Goal: Book appointment/travel/reservation

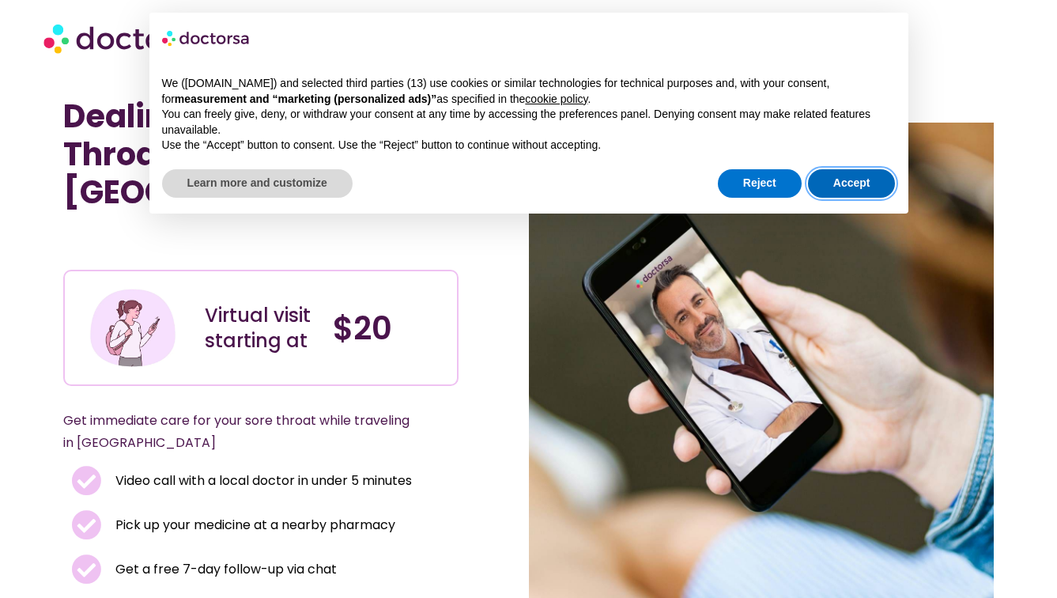
click at [843, 187] on button "Accept" at bounding box center [852, 183] width 88 height 28
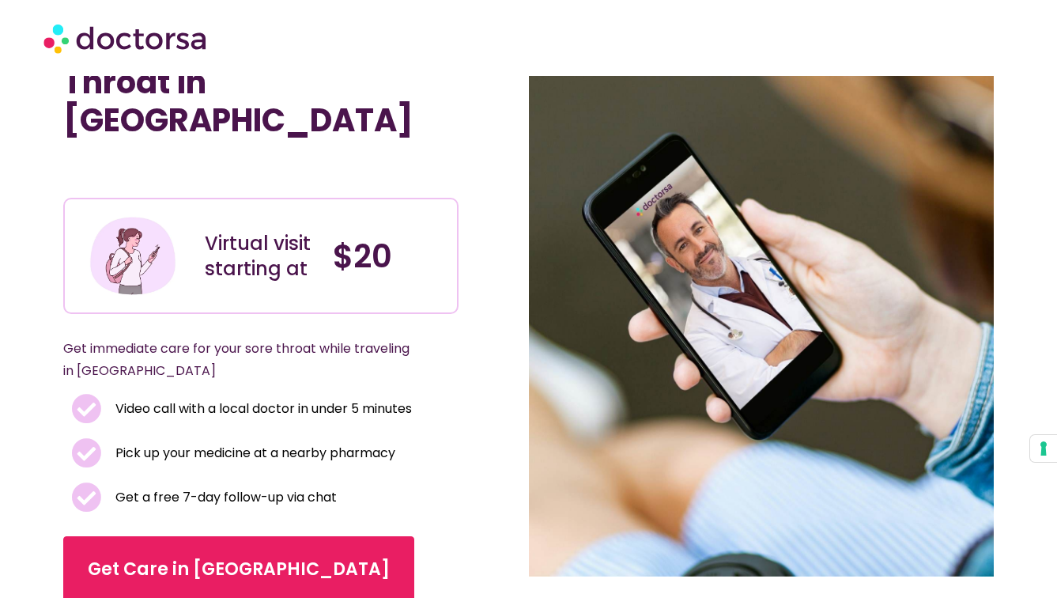
scroll to position [85, 0]
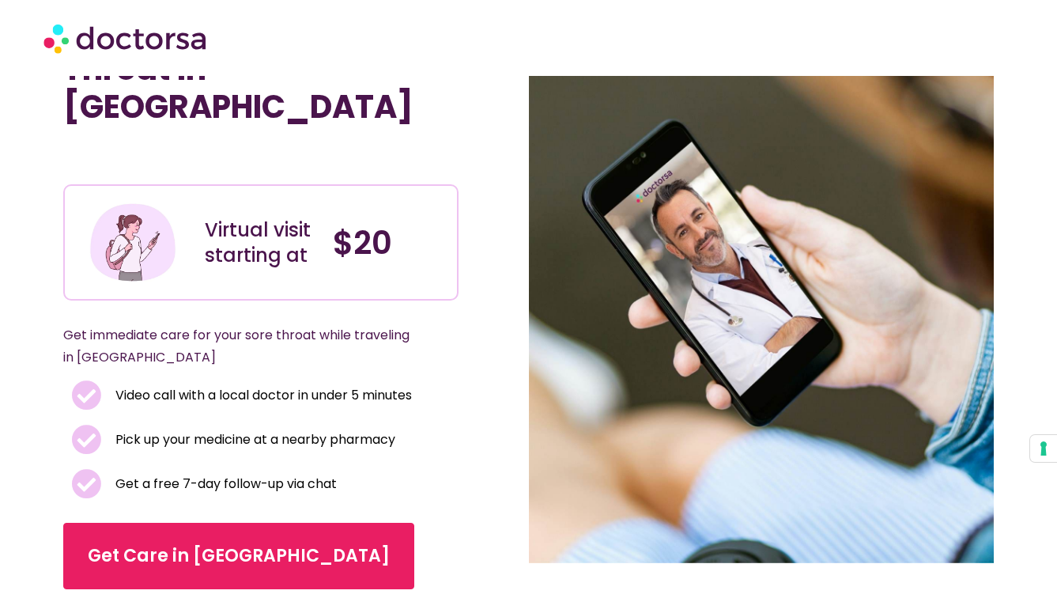
click at [233, 384] on span "Video call with a local doctor in under 5 minutes" at bounding box center [261, 395] width 300 height 22
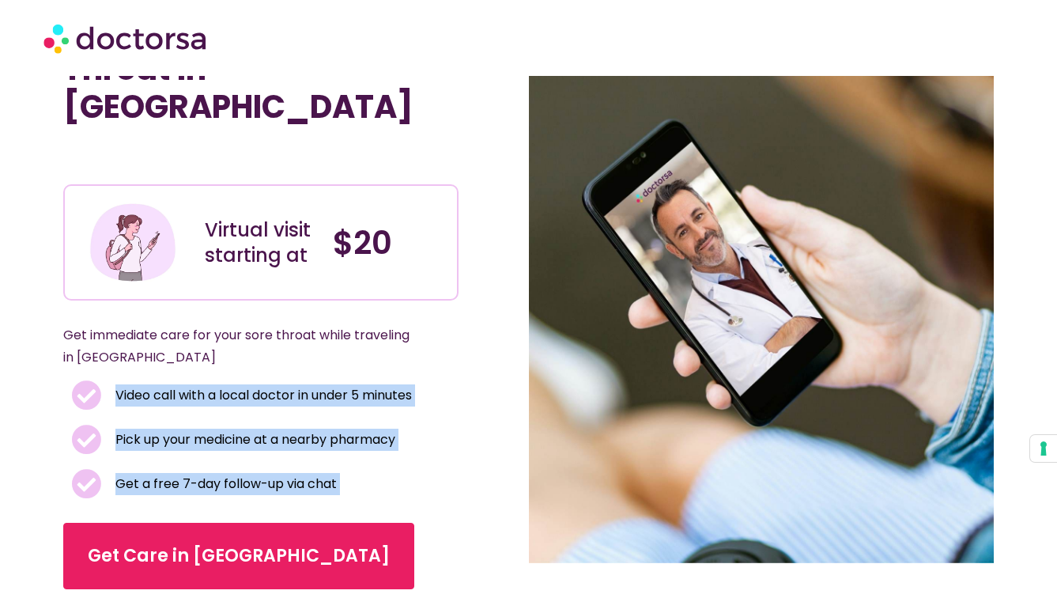
drag, startPoint x: 233, startPoint y: 359, endPoint x: 236, endPoint y: 442, distance: 83.1
click at [236, 442] on ul "Video call with a local doctor in under 5 minutes Pick up your medicine at a ne…" at bounding box center [260, 439] width 379 height 119
click at [236, 473] on span "Get a free 7-day follow-up via chat" at bounding box center [223, 484] width 225 height 22
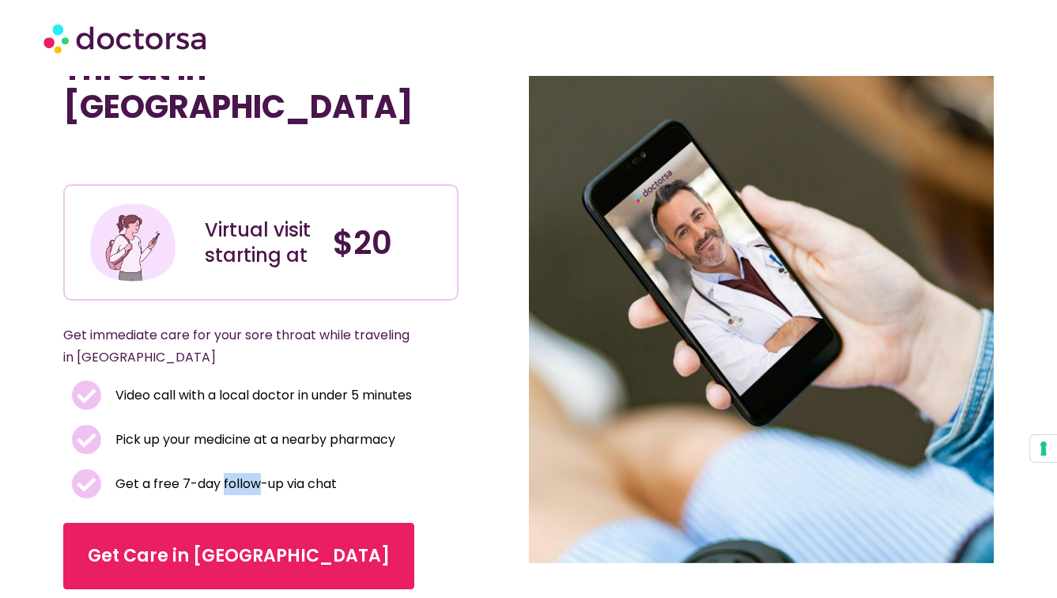
click at [236, 473] on span "Get a free 7-day follow-up via chat" at bounding box center [223, 484] width 225 height 22
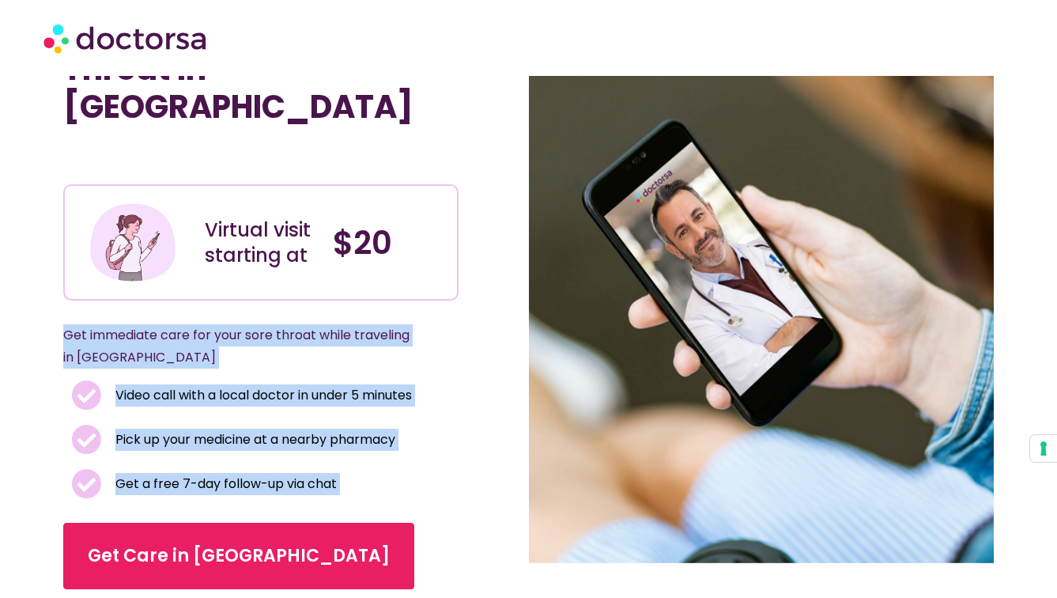
drag, startPoint x: 236, startPoint y: 442, endPoint x: 245, endPoint y: 308, distance: 134.7
click at [245, 308] on div "Dealing With a Sore Throat in [GEOGRAPHIC_DATA] Virtual visit starting at $20 G…" at bounding box center [295, 300] width 465 height 577
click at [245, 324] on p "Get immediate care for your sore throat while traveling in [GEOGRAPHIC_DATA]" at bounding box center [241, 346] width 357 height 44
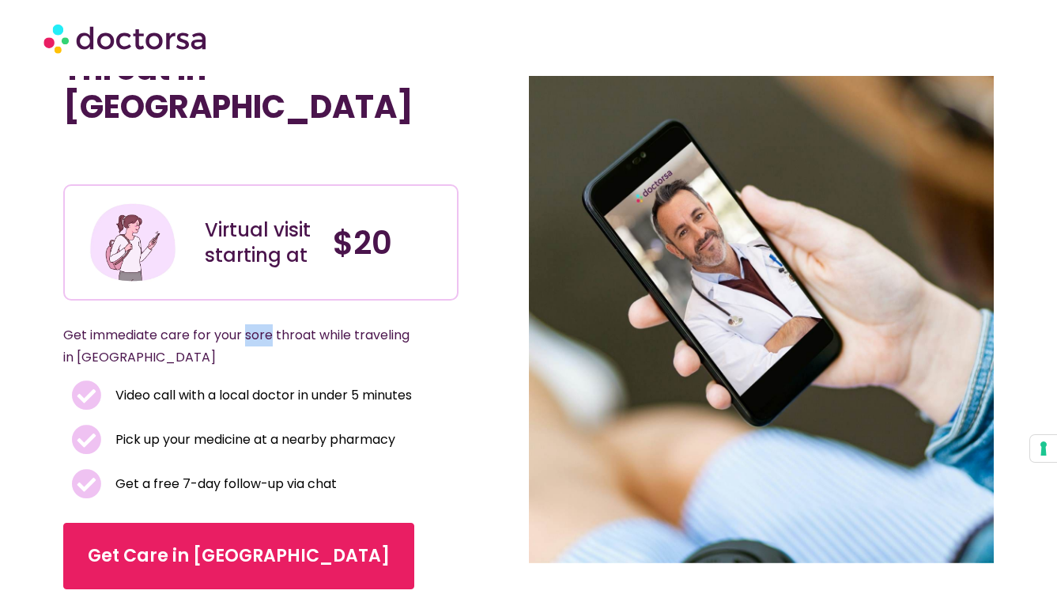
click at [245, 324] on p "Get immediate care for your sore throat while traveling in [GEOGRAPHIC_DATA]" at bounding box center [241, 346] width 357 height 44
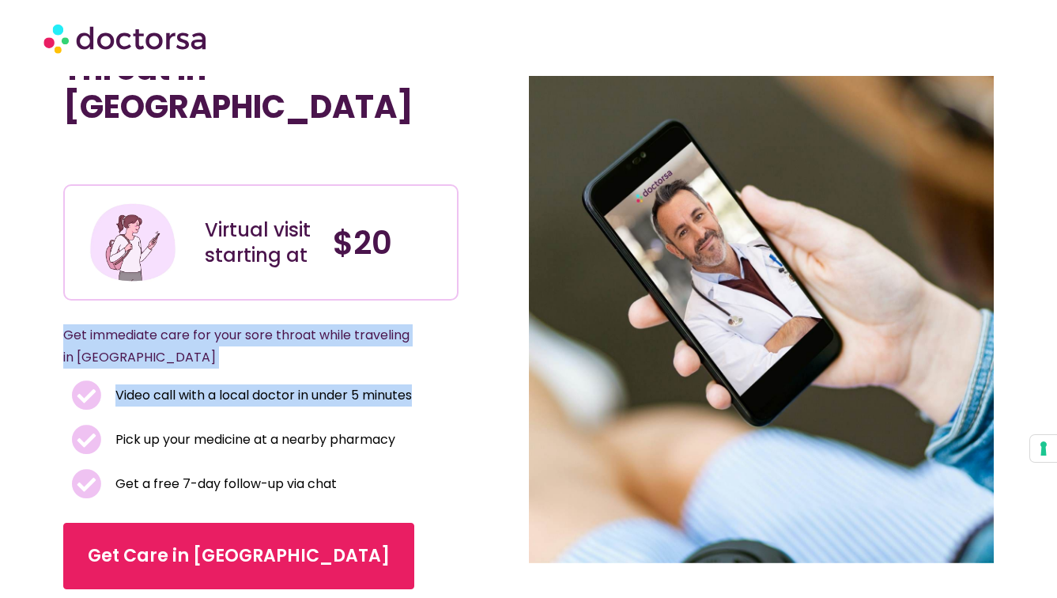
drag, startPoint x: 245, startPoint y: 308, endPoint x: 243, endPoint y: 380, distance: 72.7
click at [244, 376] on div "Dealing With a Sore Throat in [GEOGRAPHIC_DATA] Virtual visit starting at $20 G…" at bounding box center [295, 300] width 465 height 577
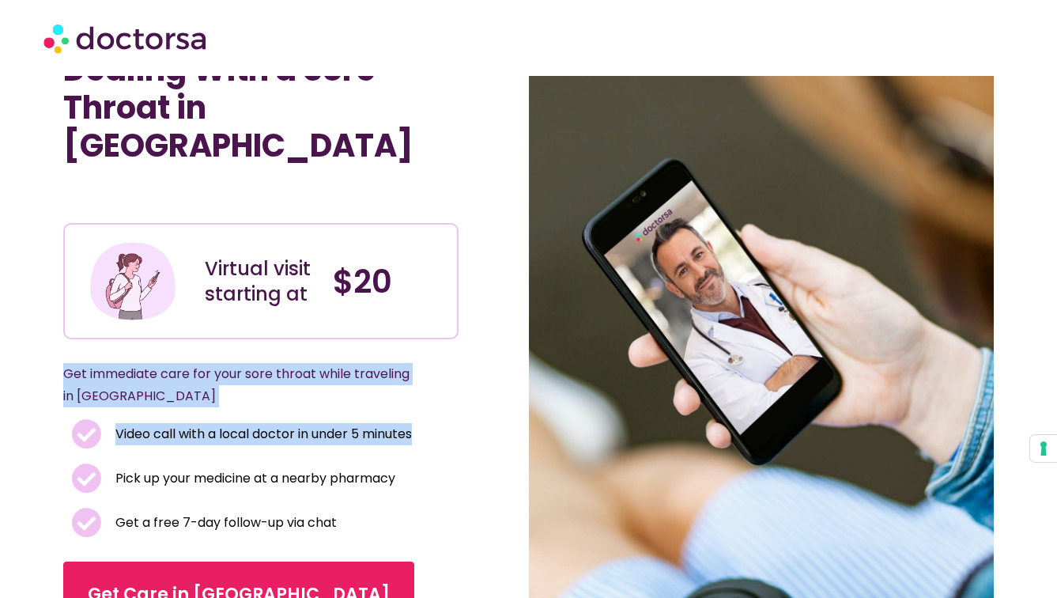
scroll to position [0, 0]
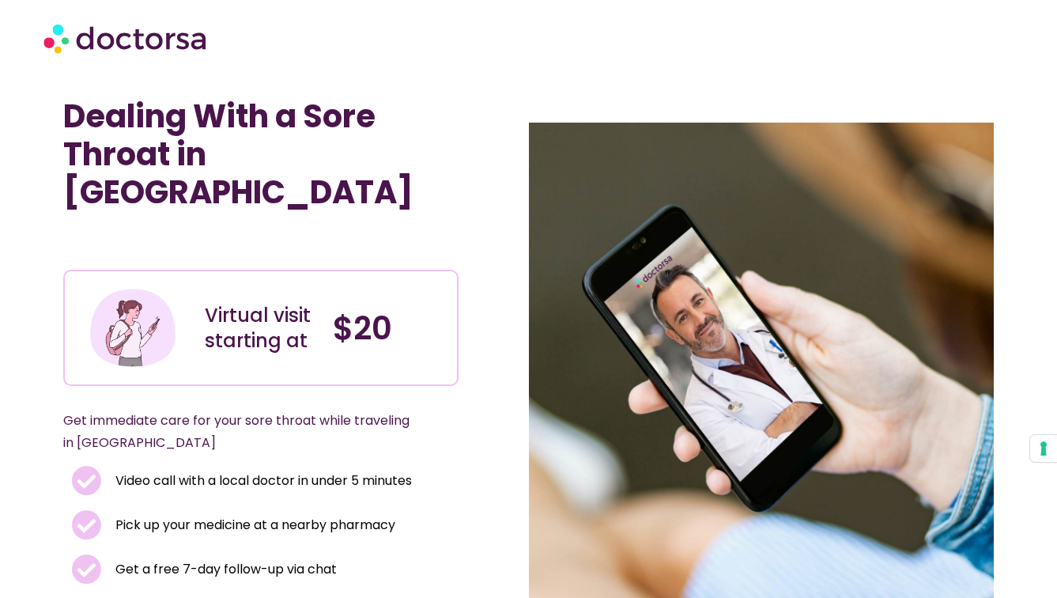
click at [254, 303] on div "Virtual visit starting at" at bounding box center [261, 328] width 112 height 51
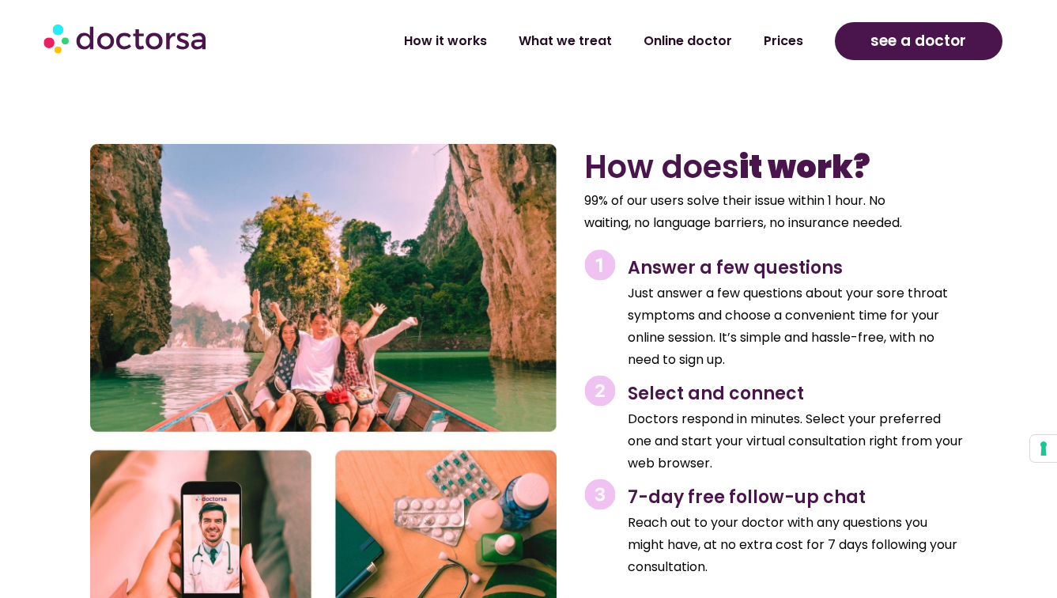
scroll to position [2308, 0]
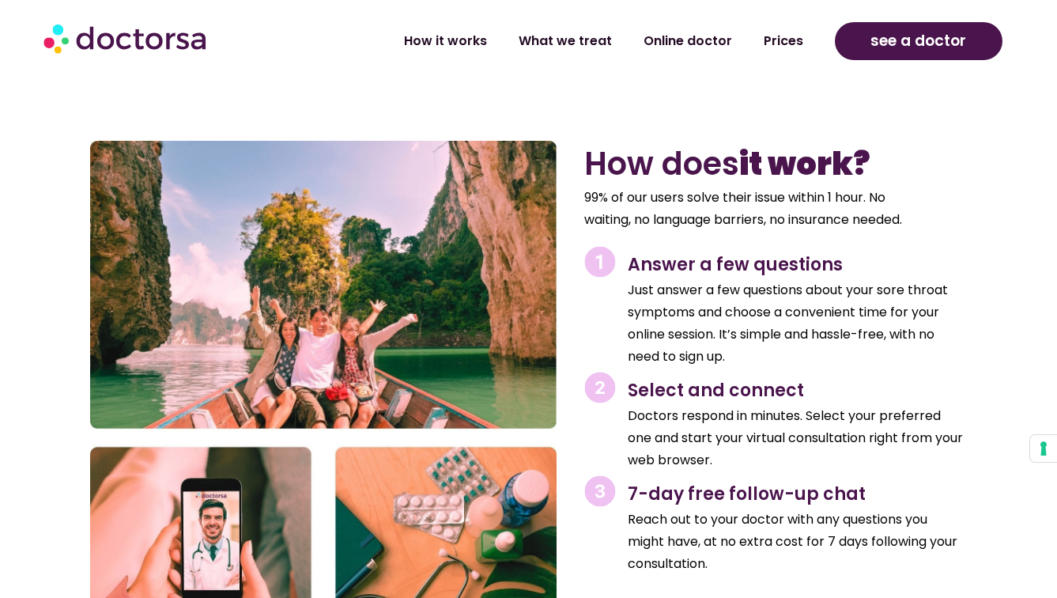
click at [647, 282] on p "Just answer a few questions about your sore throat symptoms and choose a conven…" at bounding box center [795, 323] width 335 height 89
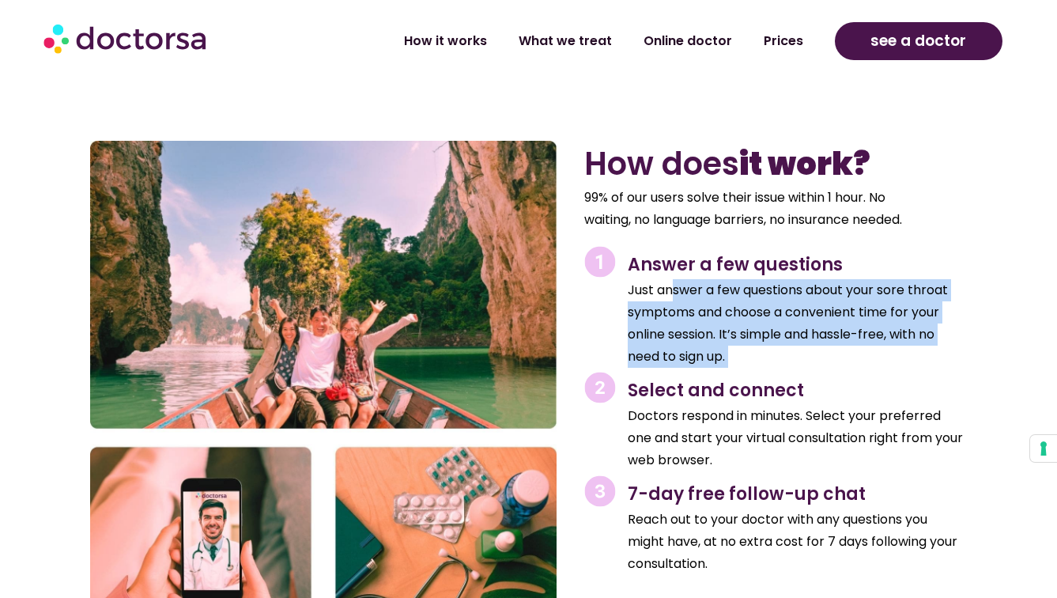
click at [647, 282] on p "Just answer a few questions about your sore throat symptoms and choose a conven…" at bounding box center [795, 323] width 335 height 89
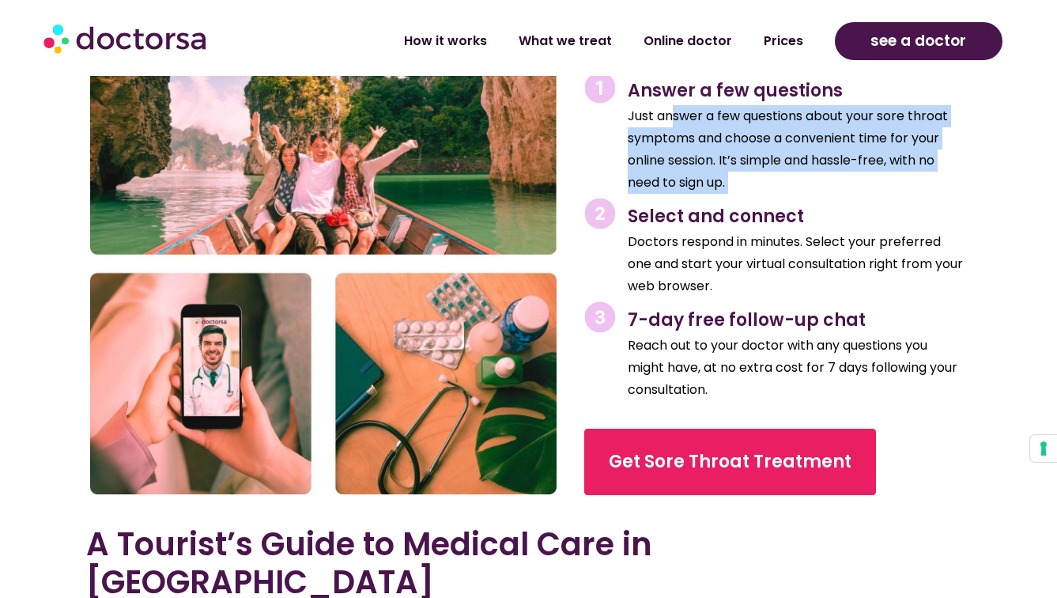
scroll to position [2491, 0]
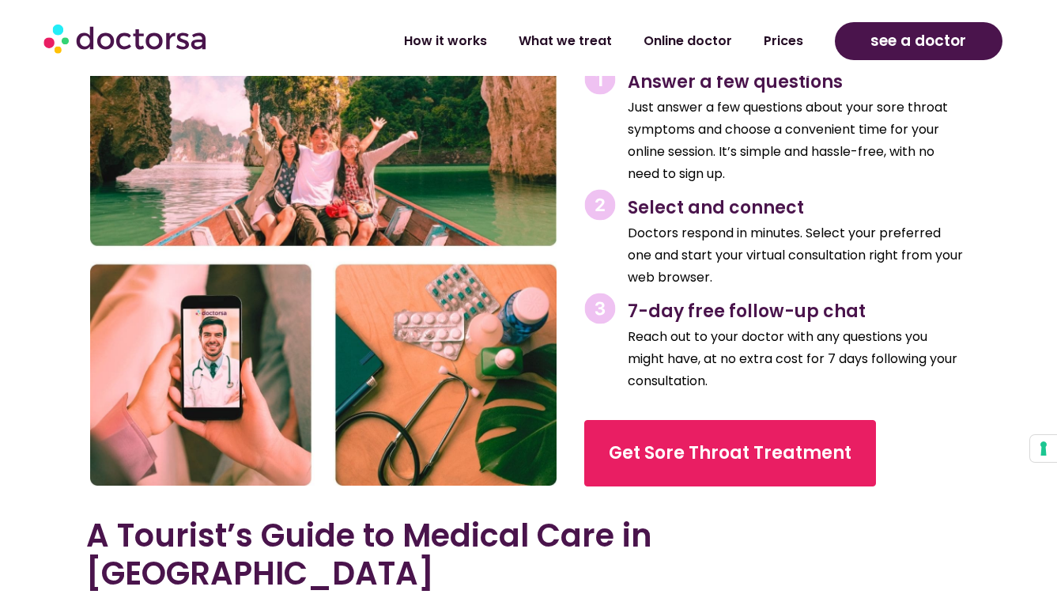
click at [643, 262] on p "Doctors respond in minutes. Select your preferred one and start your virtual co…" at bounding box center [795, 255] width 335 height 66
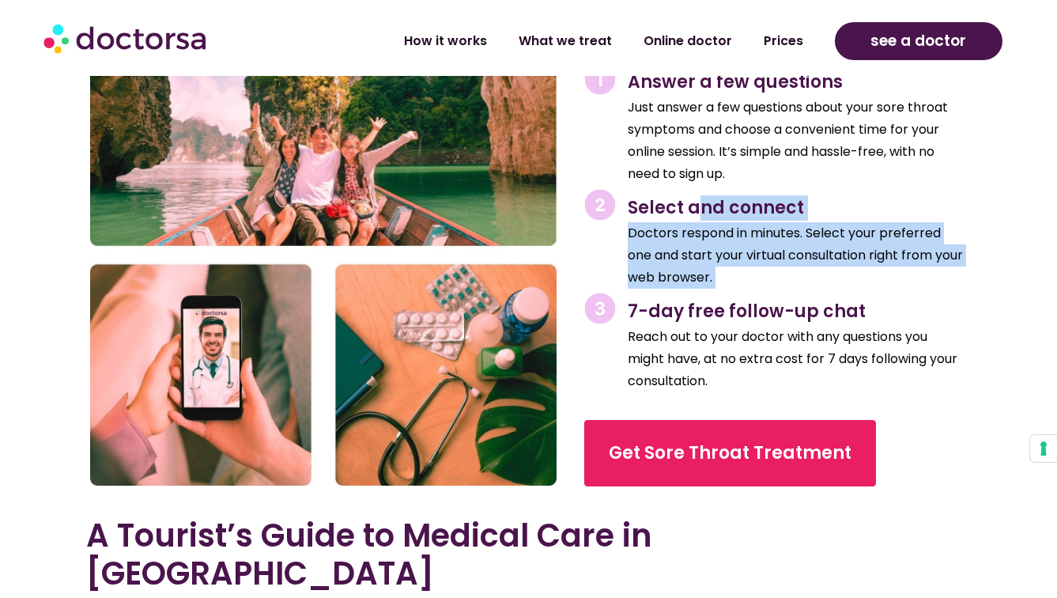
drag, startPoint x: 643, startPoint y: 262, endPoint x: 654, endPoint y: 187, distance: 75.0
click at [654, 189] on div "Select and connect Doctors respond in minutes. Select your preferred one and st…" at bounding box center [795, 239] width 335 height 100
click at [654, 195] on span "Select and connect" at bounding box center [716, 207] width 176 height 25
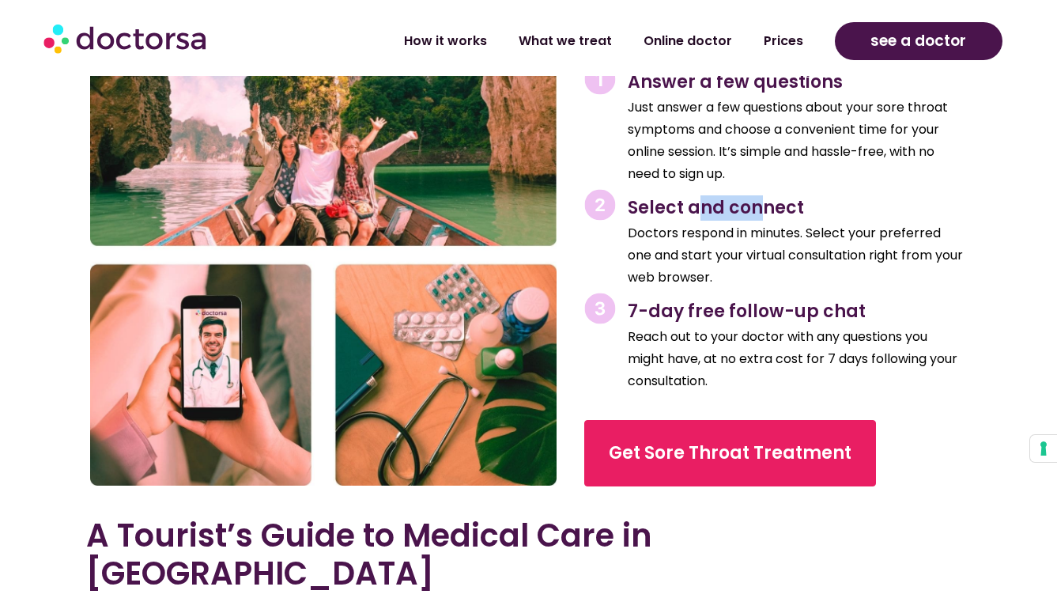
click at [654, 195] on span "Select and connect" at bounding box center [716, 207] width 176 height 25
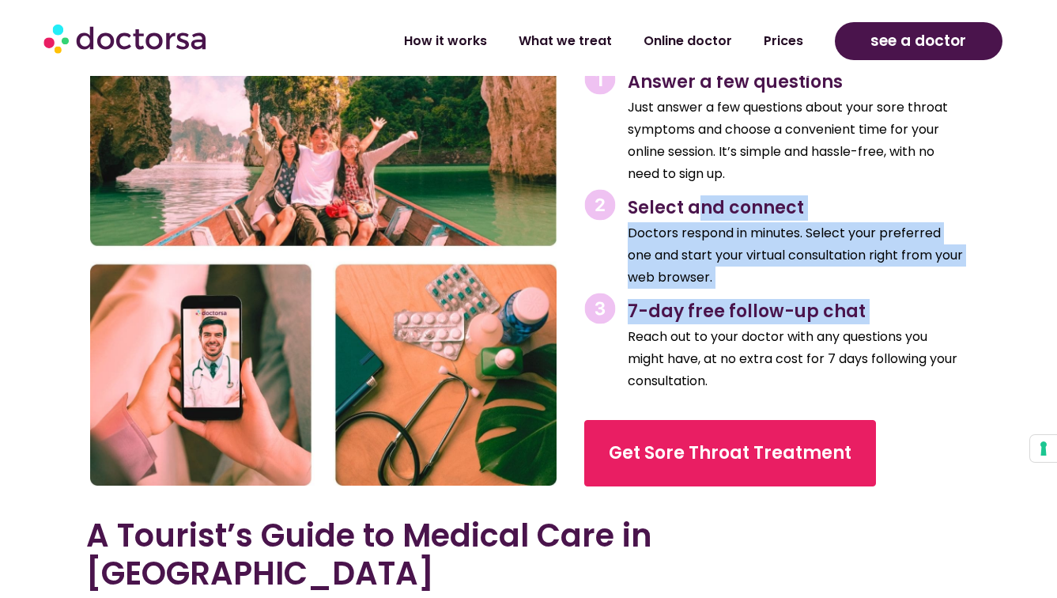
drag, startPoint x: 654, startPoint y: 187, endPoint x: 655, endPoint y: 306, distance: 118.6
click at [655, 302] on div "How does it work? 99% of our users solve their issue within 1 hour. No waiting,…" at bounding box center [773, 224] width 410 height 556
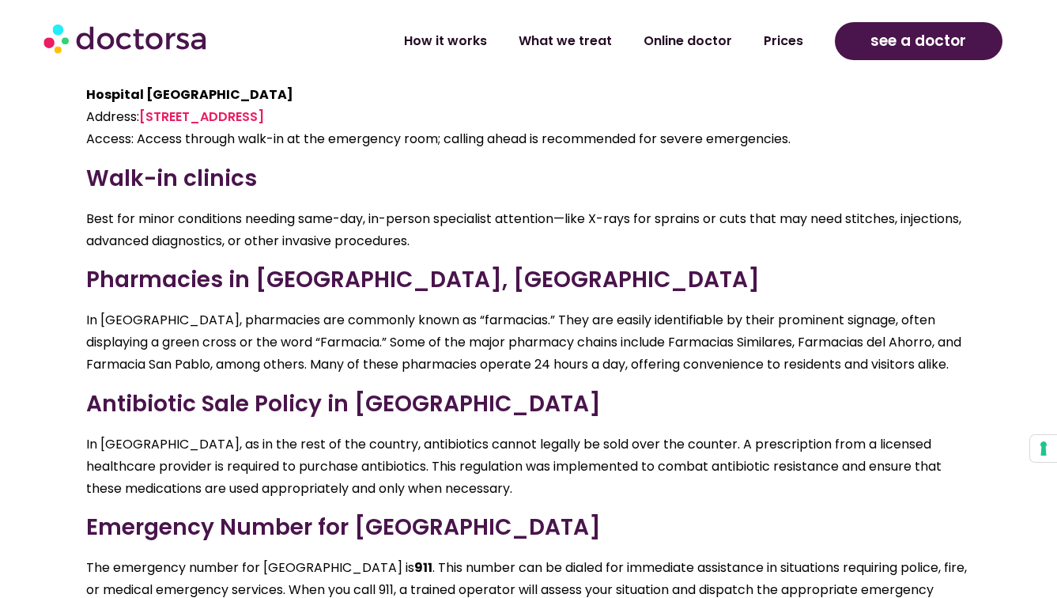
scroll to position [3618, 0]
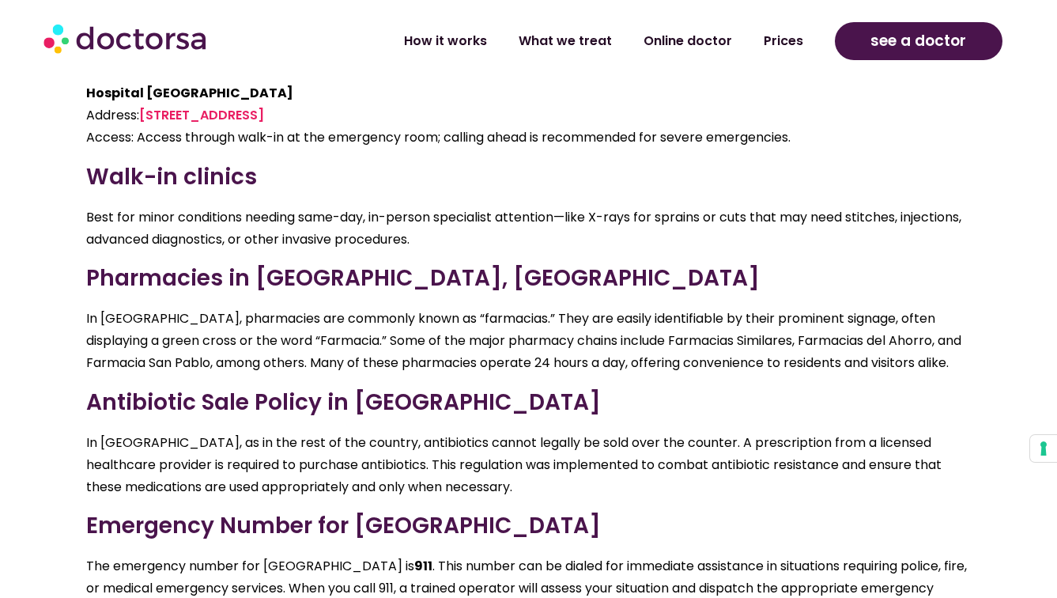
click at [390, 206] on p "Best for minor conditions needing same-day, in-person specialist attention—like…" at bounding box center [528, 228] width 885 height 44
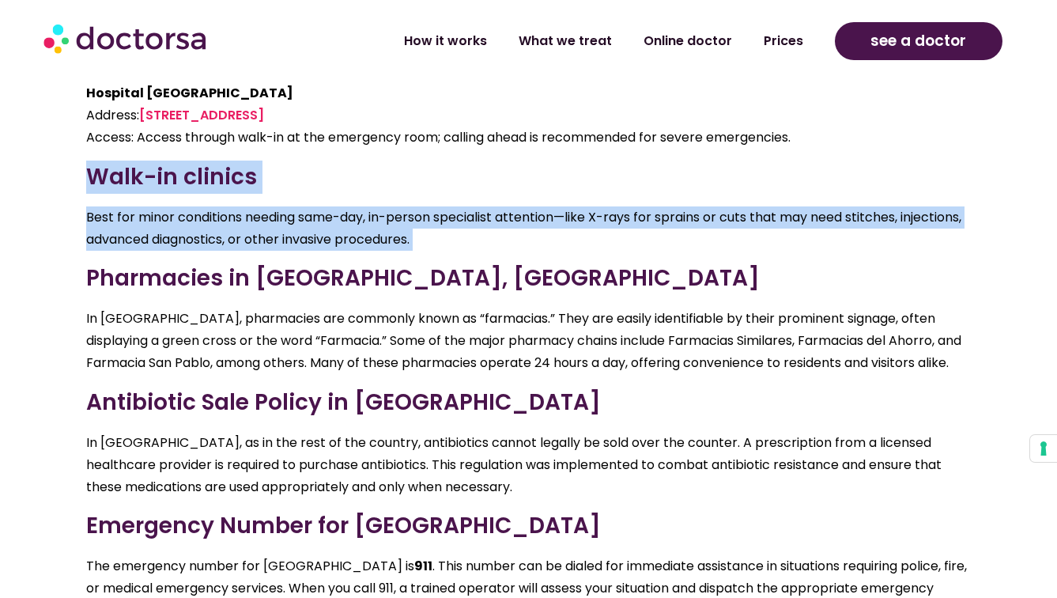
drag, startPoint x: 390, startPoint y: 183, endPoint x: 384, endPoint y: 125, distance: 58.0
click at [384, 125] on div "A Tourist’s Guide to Medical Care in [GEOGRAPHIC_DATA] Online Consultations: Gr…" at bounding box center [528, 77] width 885 height 1377
click at [384, 160] on h3 "Walk-in clinics" at bounding box center [528, 176] width 885 height 33
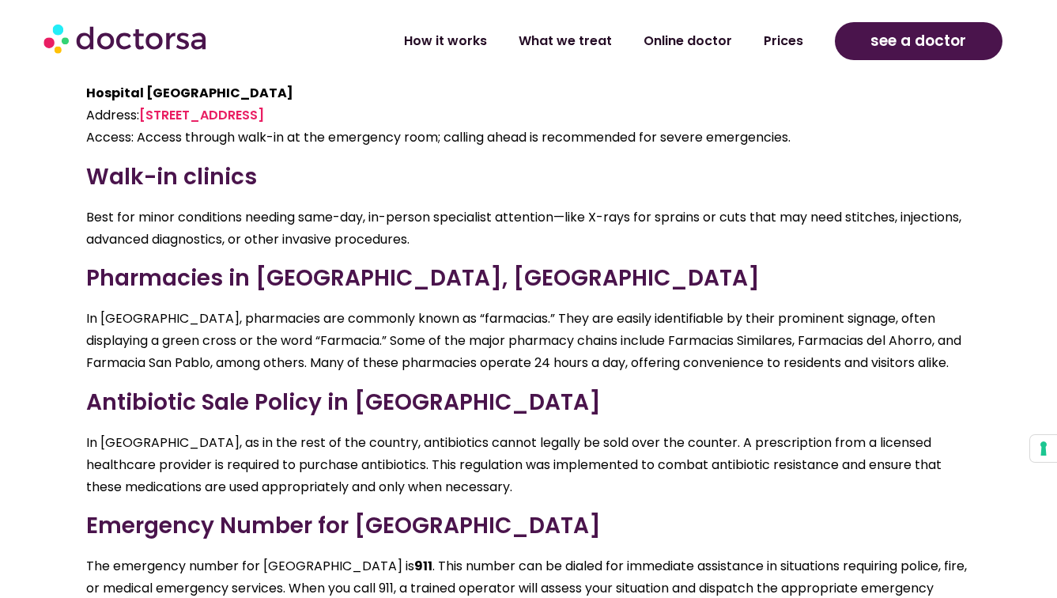
click at [384, 160] on h3 "Walk-in clinics" at bounding box center [528, 176] width 885 height 33
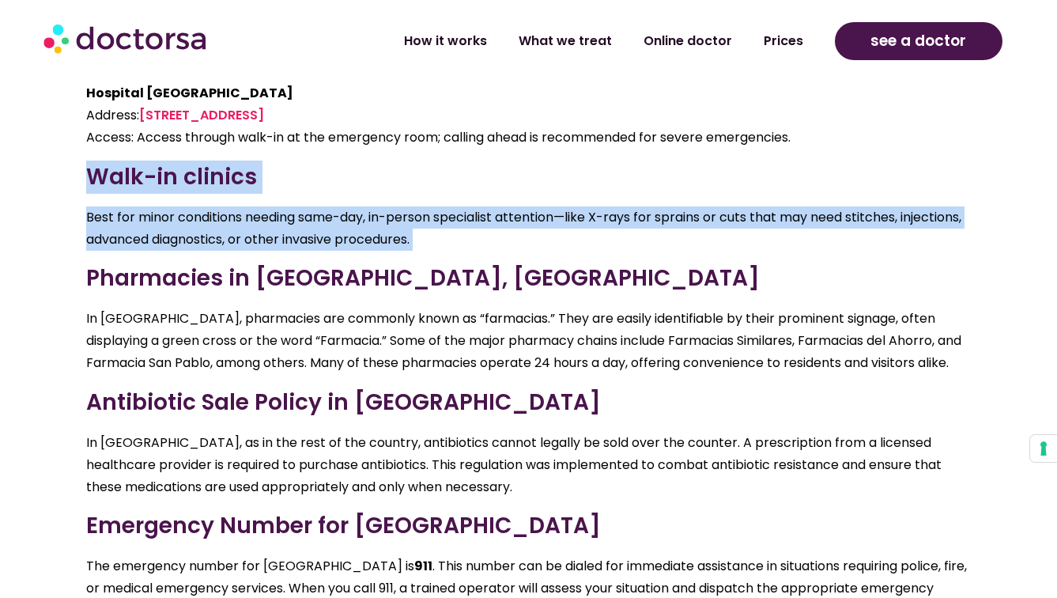
drag, startPoint x: 384, startPoint y: 125, endPoint x: 383, endPoint y: 183, distance: 58.5
click at [383, 183] on div "A Tourist’s Guide to Medical Care in [GEOGRAPHIC_DATA] Online Consultations: Gr…" at bounding box center [528, 77] width 885 height 1377
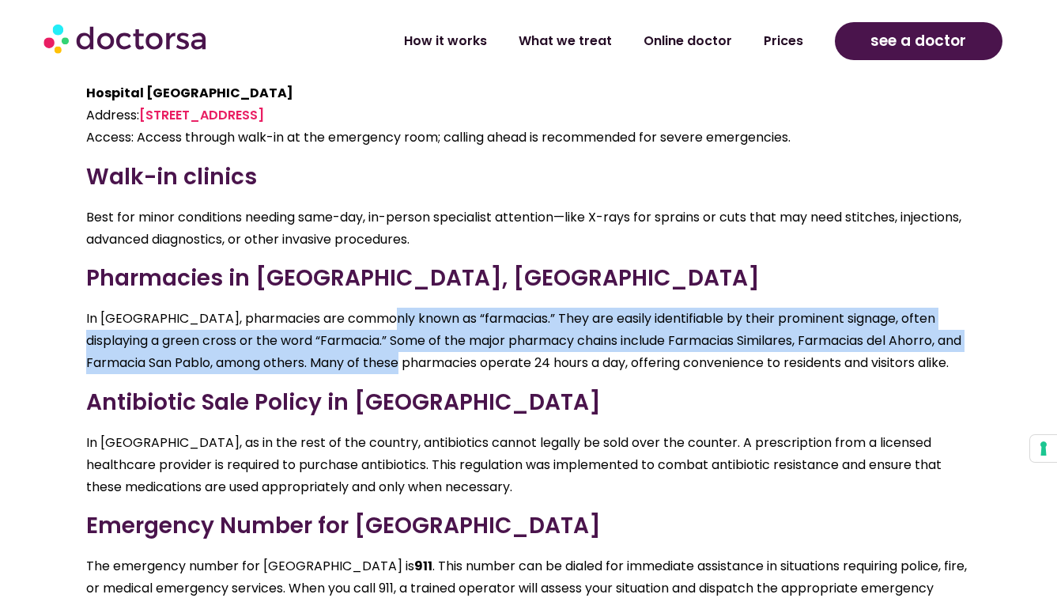
drag, startPoint x: 368, startPoint y: 269, endPoint x: 387, endPoint y: 308, distance: 43.1
click at [387, 308] on p "In [GEOGRAPHIC_DATA], pharmacies are commonly known as “farmacias.” They are ea…" at bounding box center [528, 341] width 885 height 66
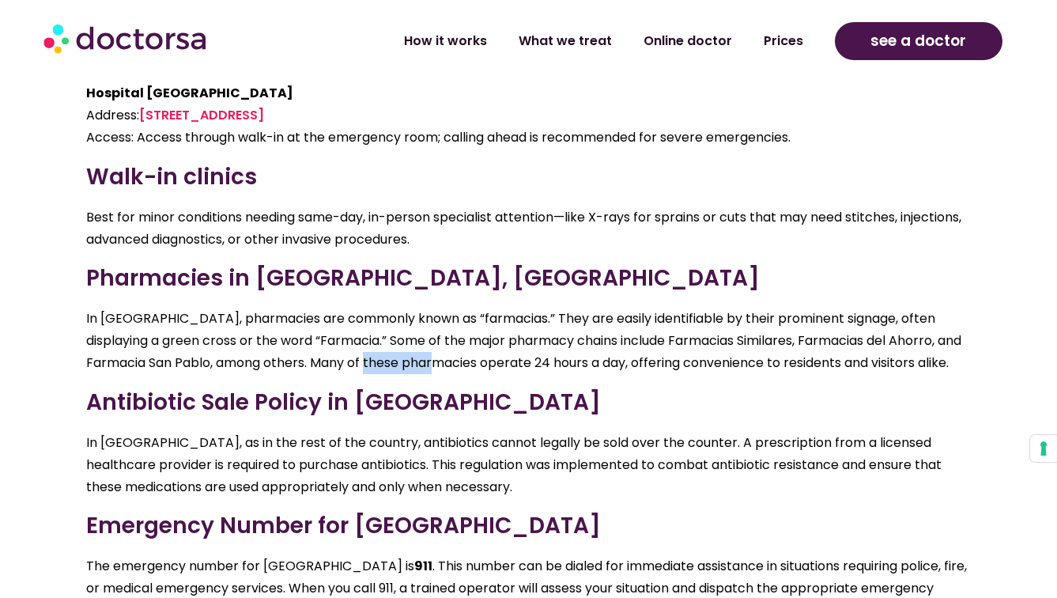
click at [387, 308] on p "In [GEOGRAPHIC_DATA], pharmacies are commonly known as “farmacias.” They are ea…" at bounding box center [528, 341] width 885 height 66
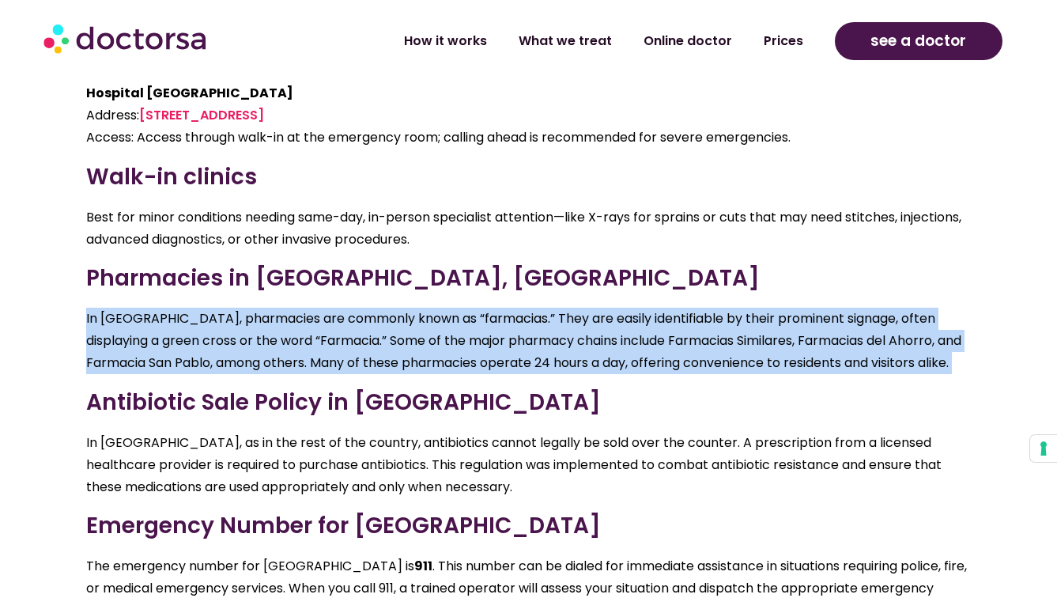
click at [387, 308] on p "In [GEOGRAPHIC_DATA], pharmacies are commonly known as “farmacias.” They are ea…" at bounding box center [528, 341] width 885 height 66
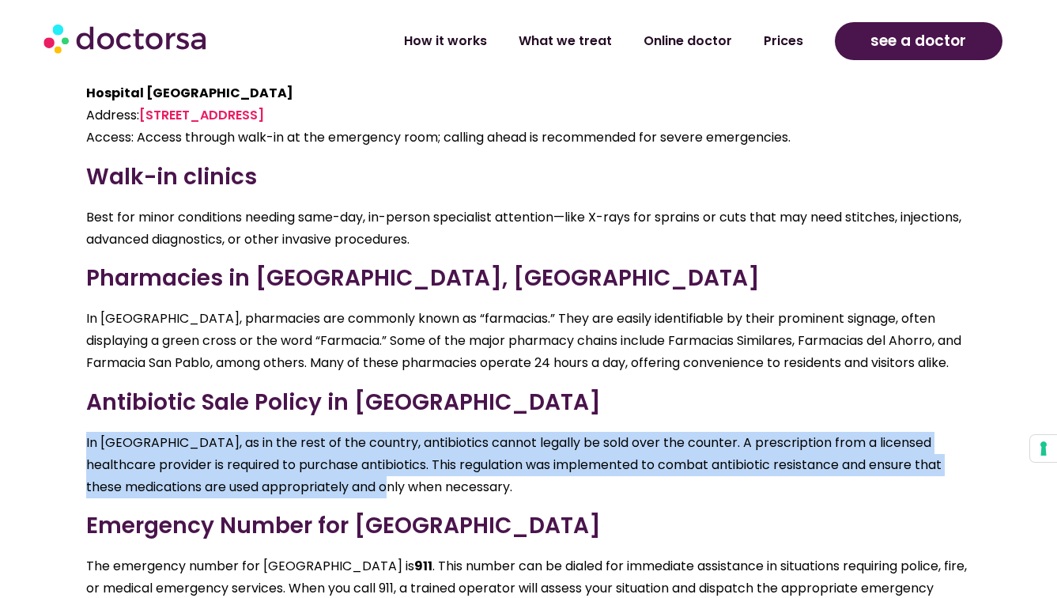
drag, startPoint x: 381, startPoint y: 376, endPoint x: 394, endPoint y: 431, distance: 56.2
click at [394, 431] on div "A Tourist’s Guide to Medical Care in [GEOGRAPHIC_DATA] Online Consultations: Gr…" at bounding box center [528, 77] width 885 height 1377
click at [394, 432] on p "In [GEOGRAPHIC_DATA], as in the rest of the country, antibiotics cannot legally…" at bounding box center [528, 465] width 885 height 66
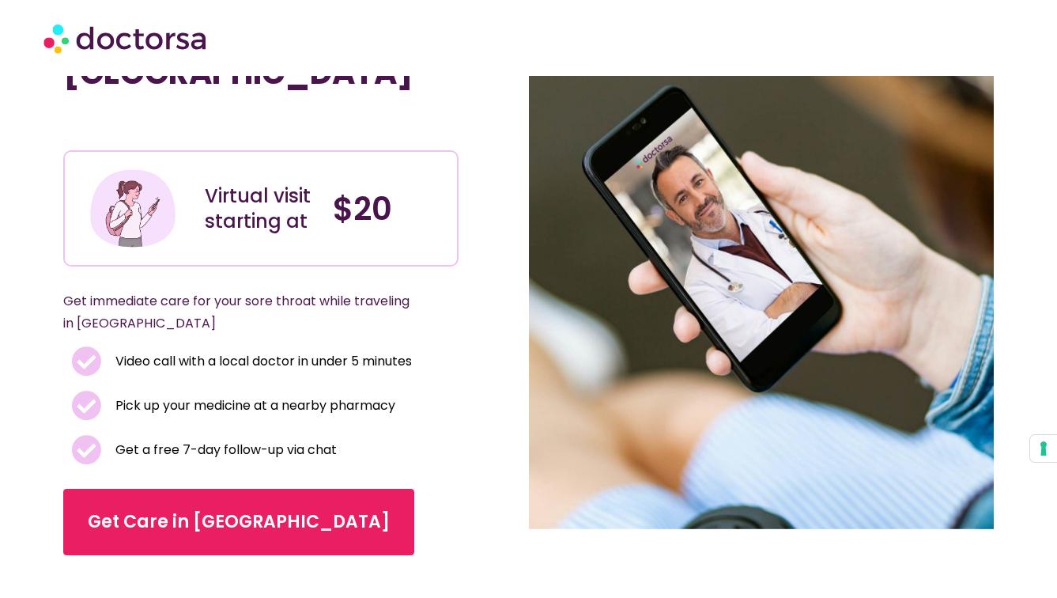
scroll to position [143, 0]
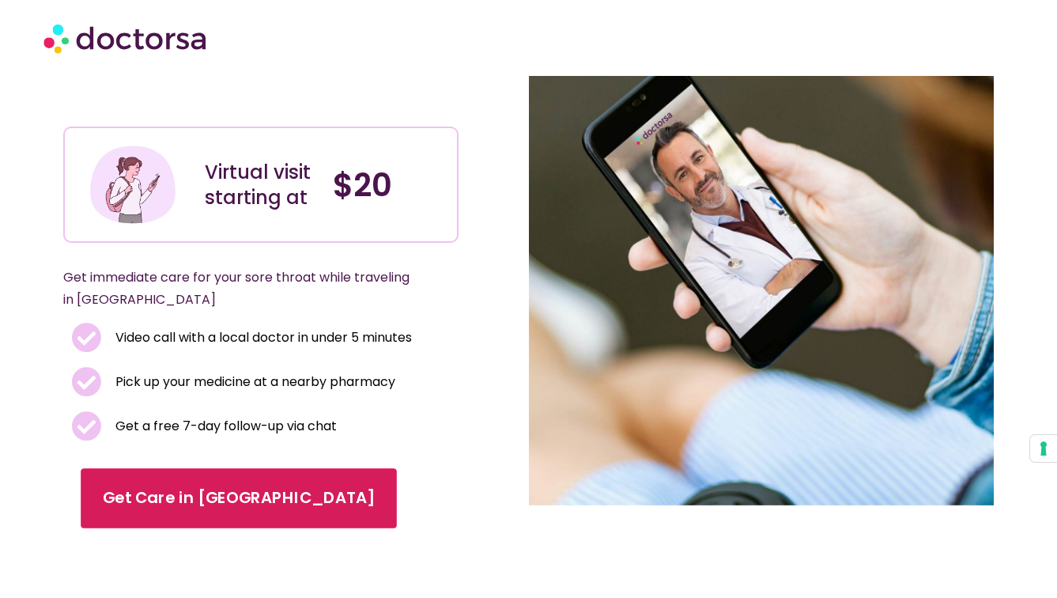
click at [240, 468] on link "Get Care in [GEOGRAPHIC_DATA]" at bounding box center [239, 498] width 316 height 60
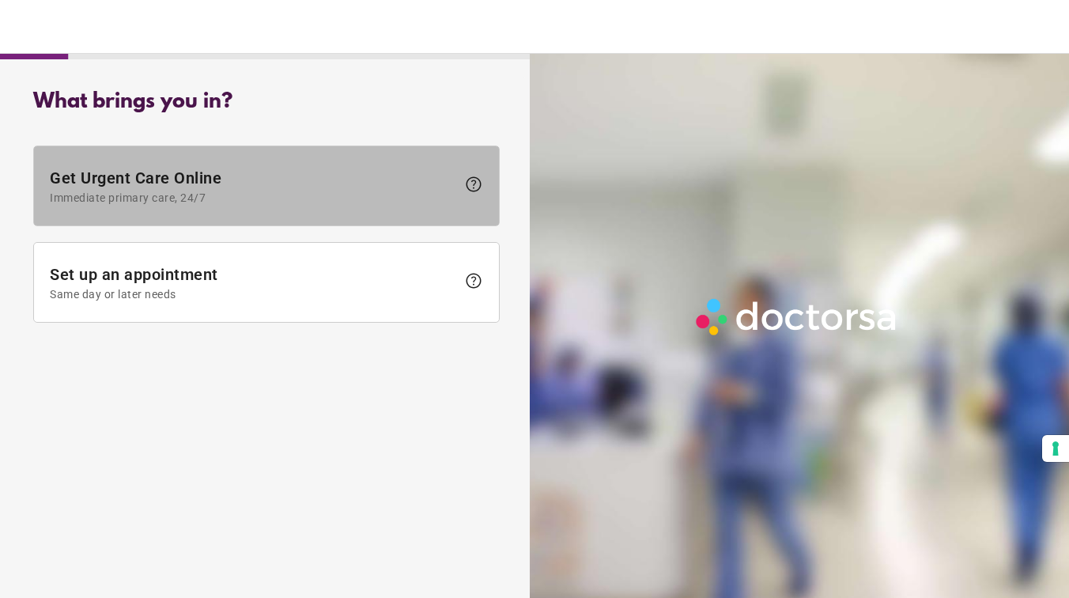
click at [255, 206] on span at bounding box center [266, 185] width 465 height 79
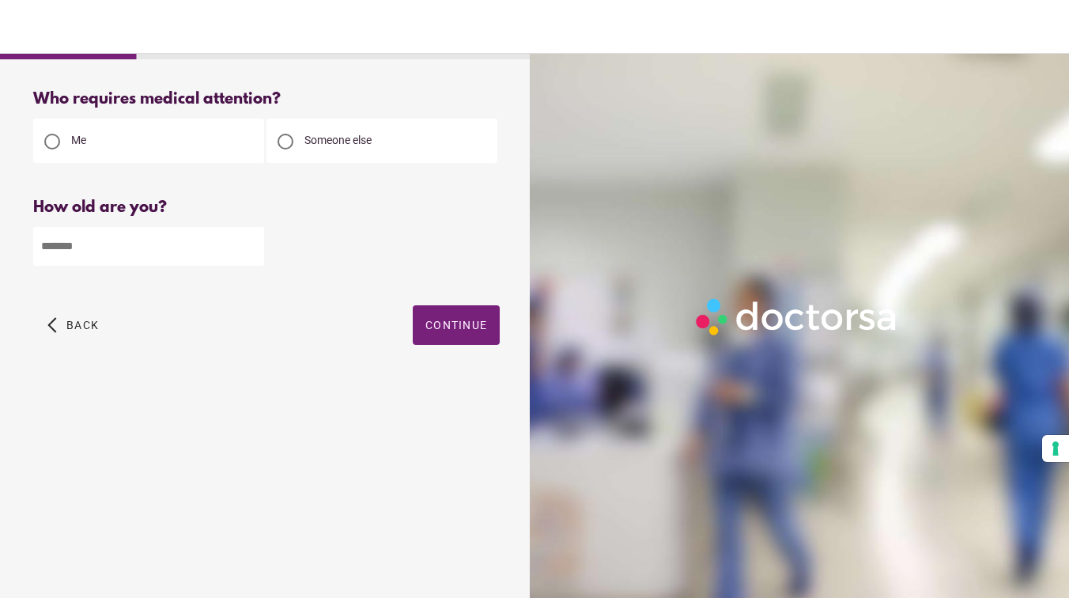
click at [218, 251] on input "number" at bounding box center [148, 246] width 231 height 39
type input "**"
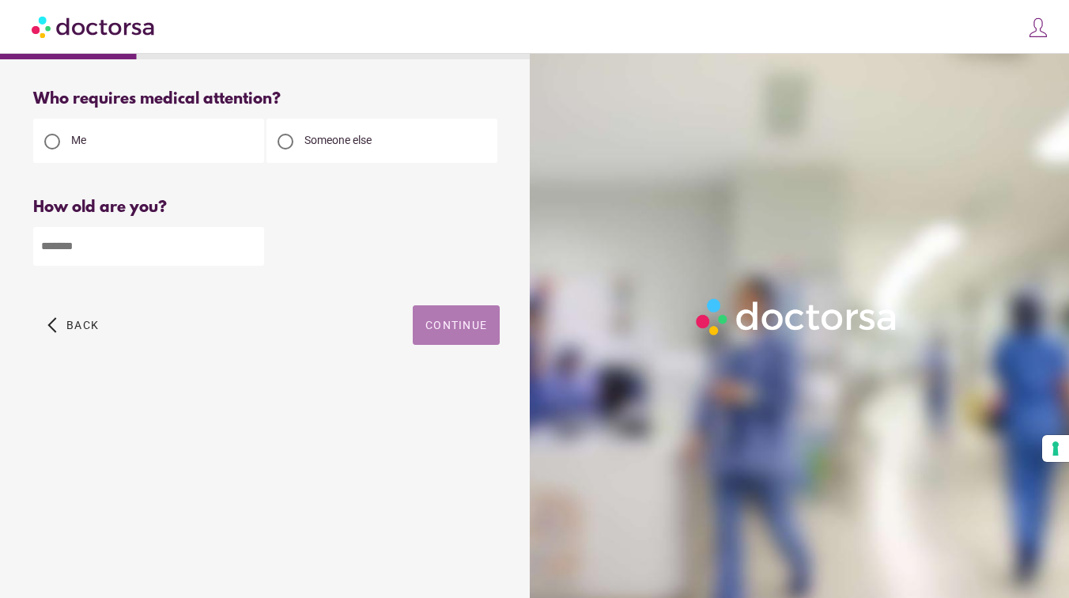
click at [441, 308] on span "button" at bounding box center [456, 325] width 87 height 40
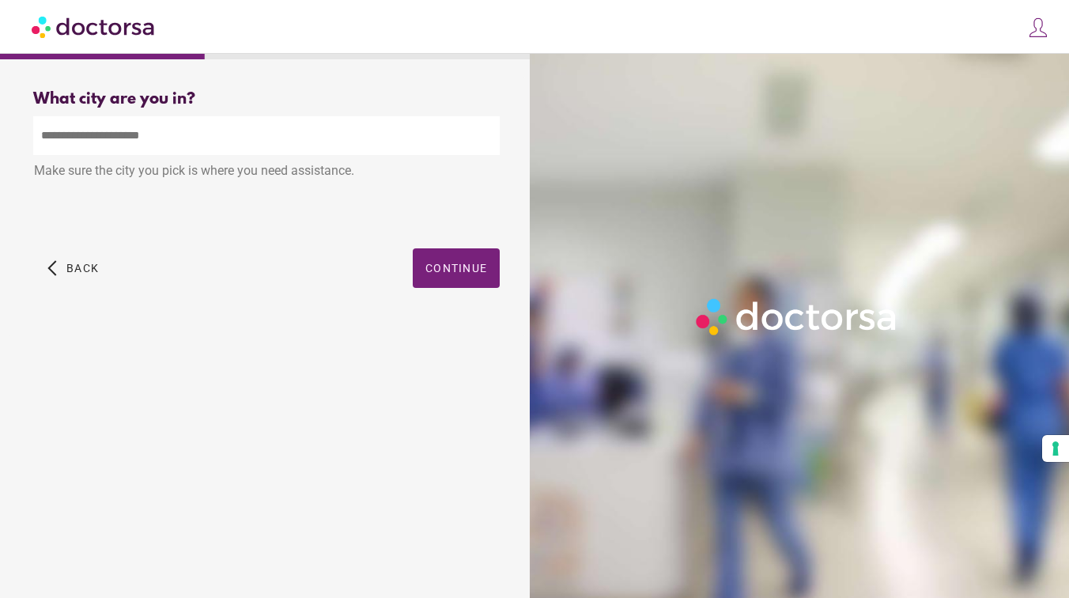
click at [281, 140] on input "text" at bounding box center [266, 135] width 466 height 39
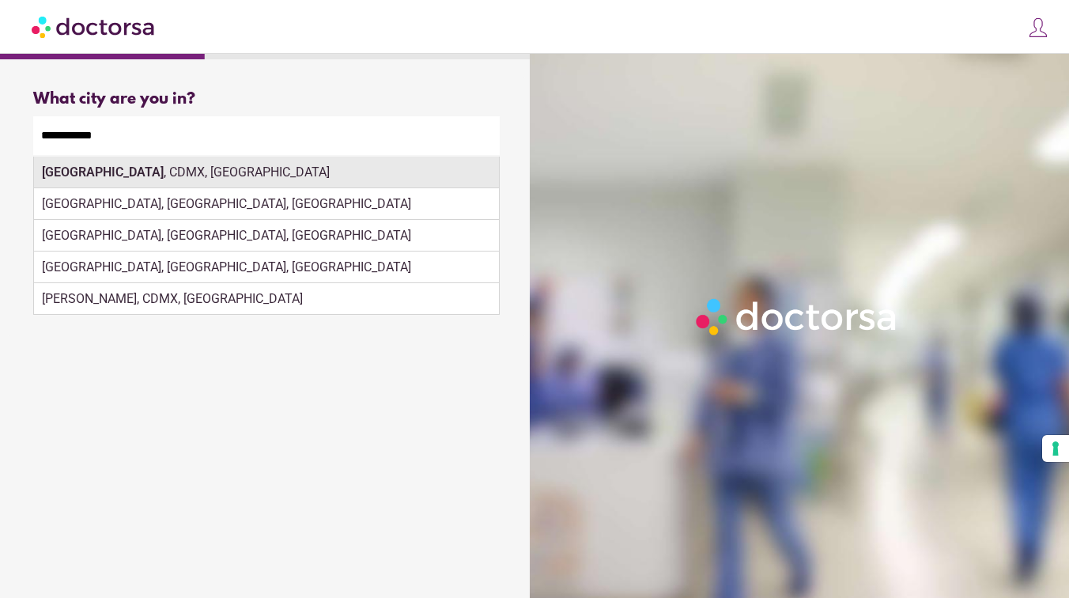
click at [272, 176] on div "Mexico City , CDMX, Mexico" at bounding box center [266, 173] width 465 height 32
type input "**********"
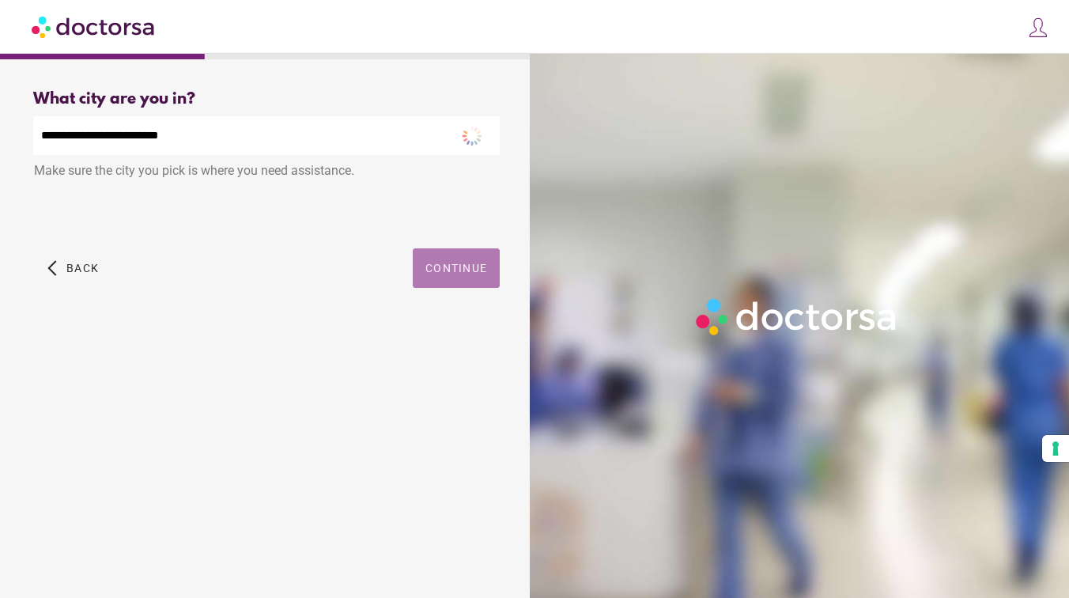
click at [449, 262] on span "Continue" at bounding box center [456, 268] width 62 height 13
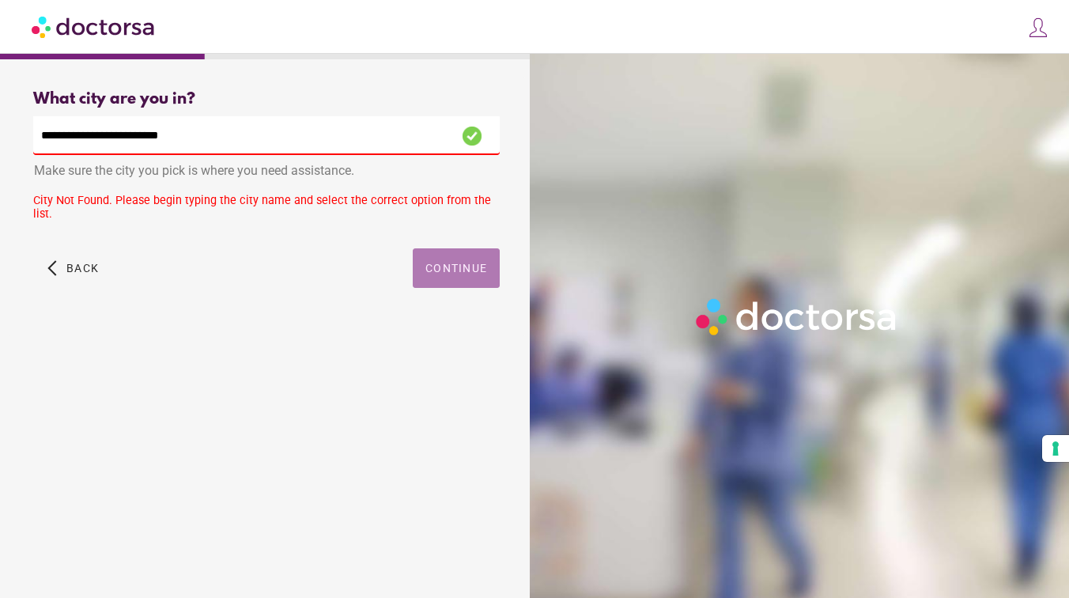
click at [456, 274] on span "button" at bounding box center [456, 268] width 87 height 40
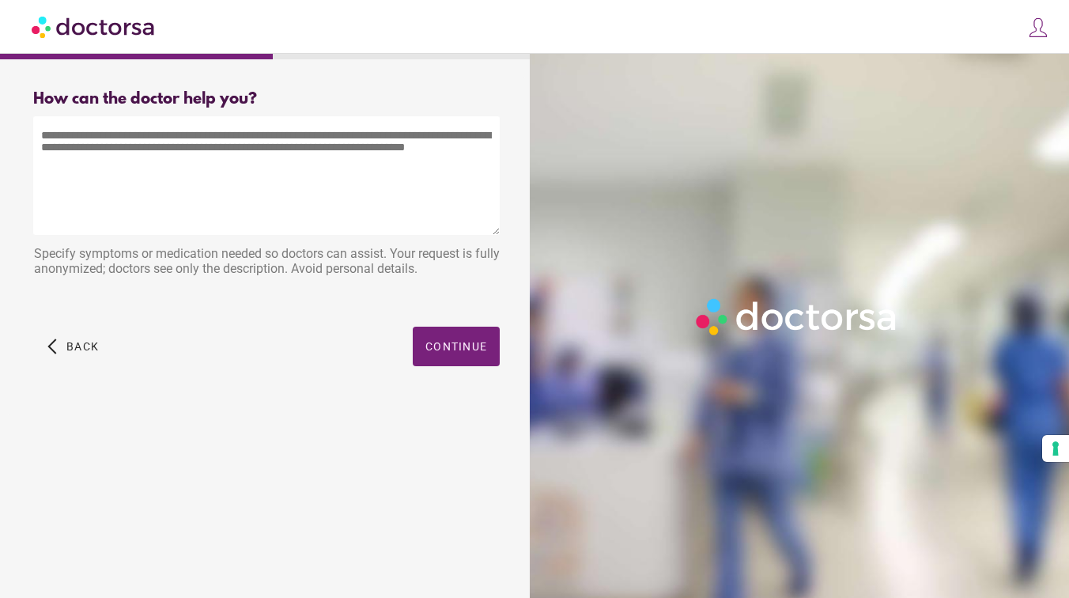
click at [395, 199] on textarea at bounding box center [266, 175] width 466 height 119
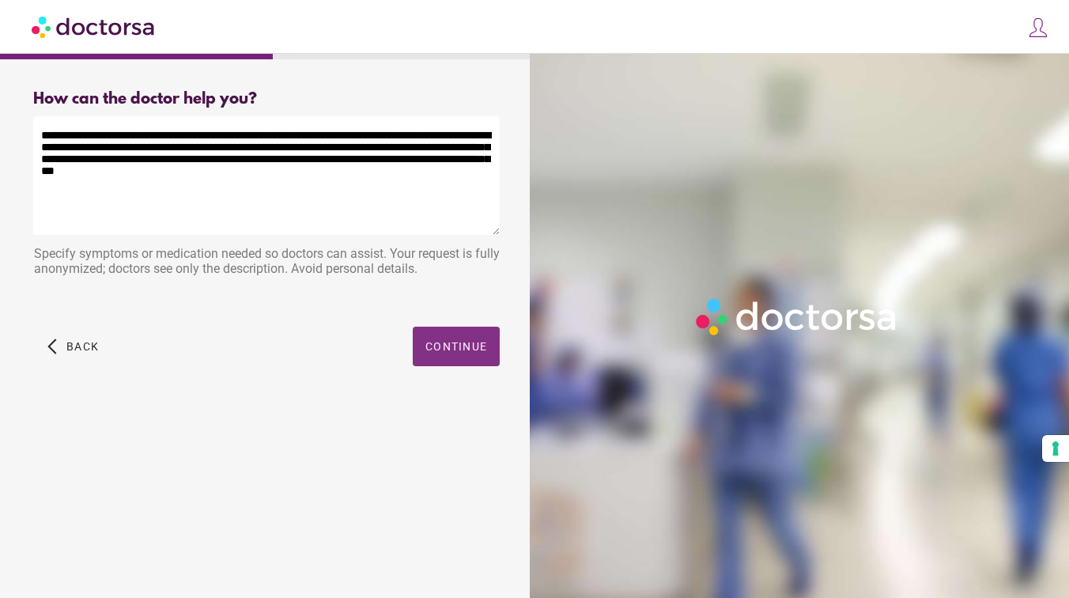
type textarea "**********"
click at [474, 348] on span "Continue" at bounding box center [456, 346] width 62 height 13
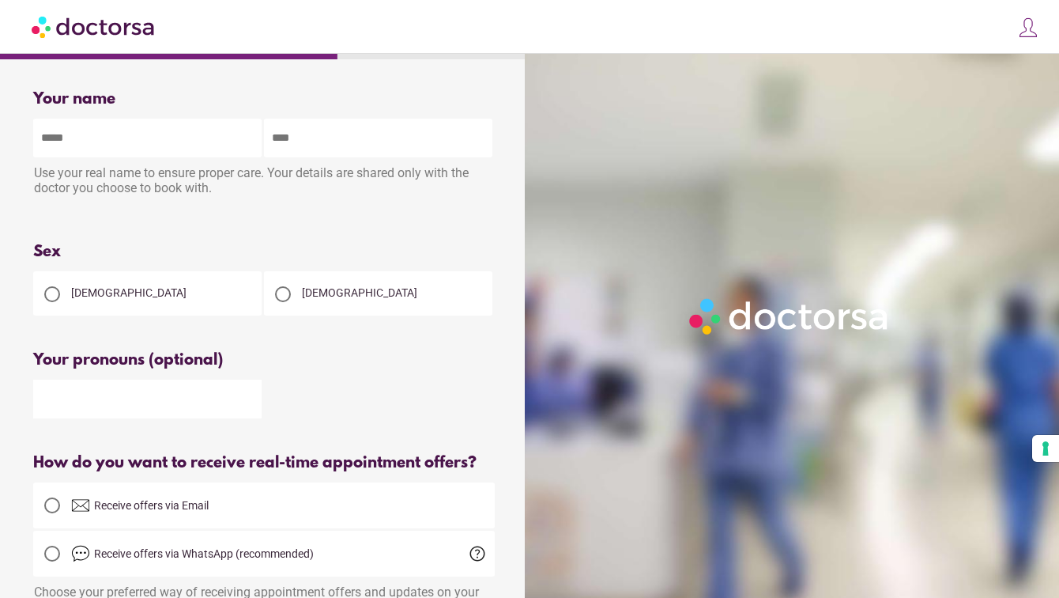
click at [80, 149] on input "text" at bounding box center [147, 138] width 228 height 39
type input "*****"
type input "********"
type input "**********"
click at [308, 295] on span "Male" at bounding box center [359, 292] width 115 height 13
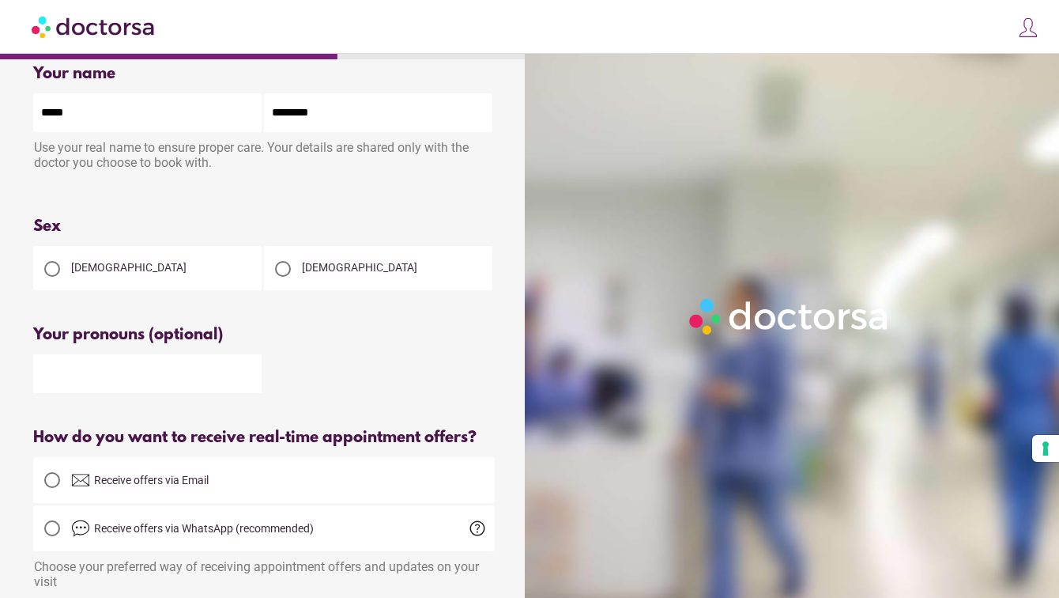
scroll to position [28, 0]
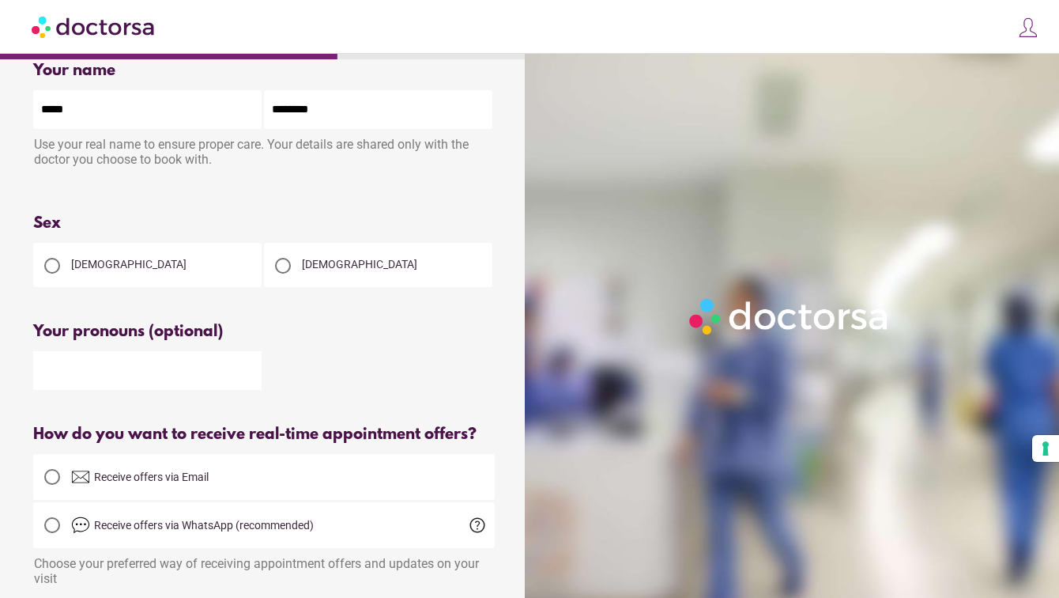
click at [197, 369] on input "text" at bounding box center [147, 370] width 228 height 39
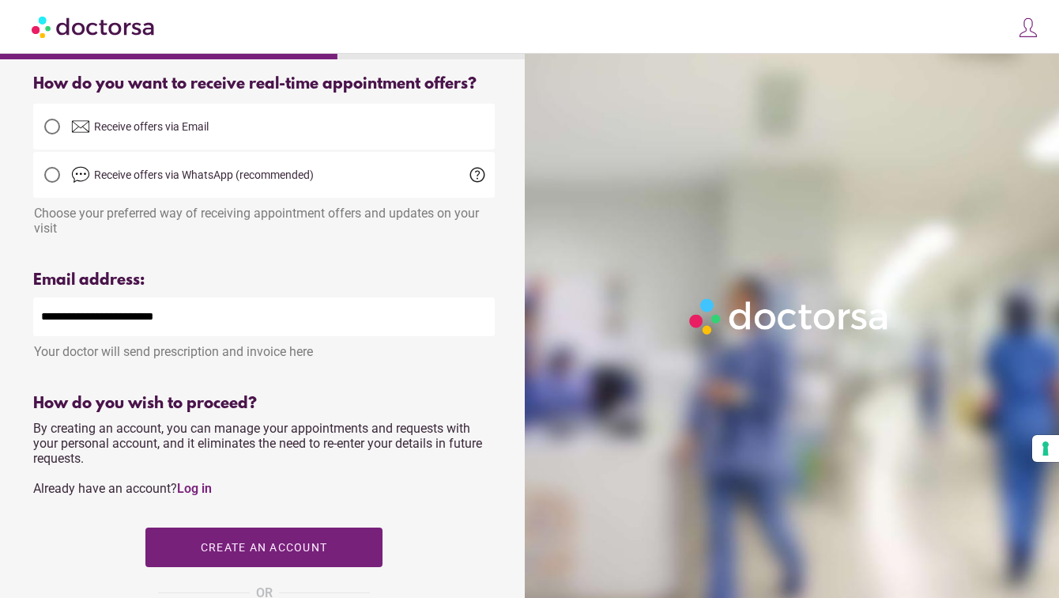
scroll to position [372, 0]
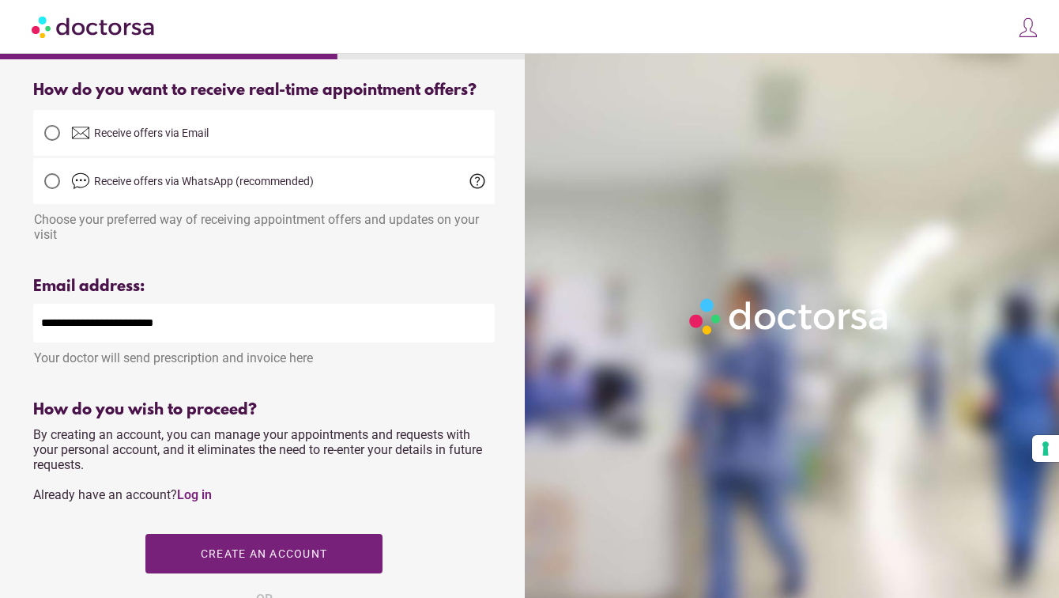
click at [139, 133] on span "Receive offers via Email" at bounding box center [151, 132] width 115 height 13
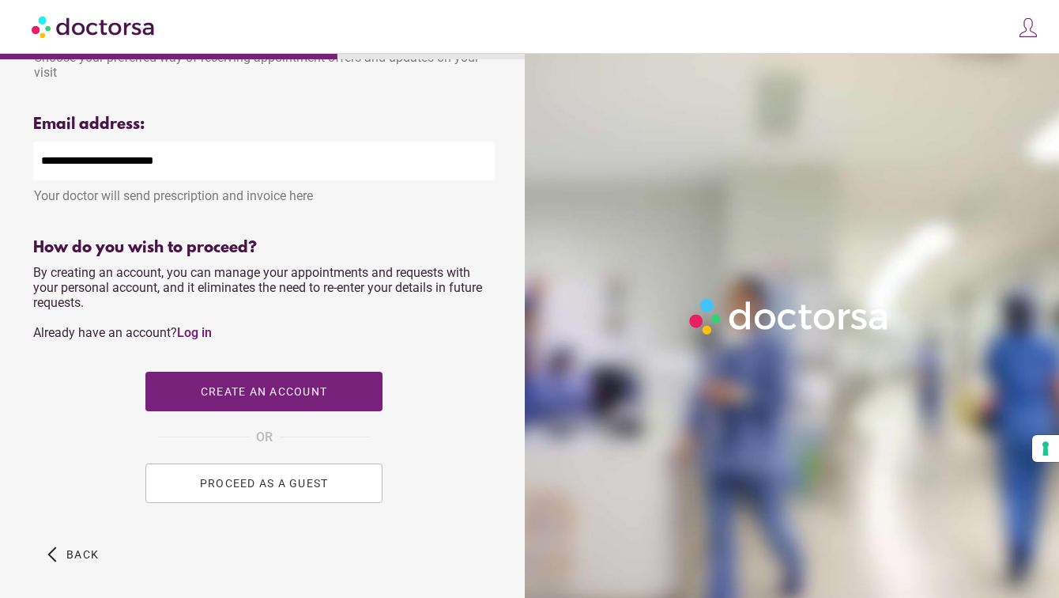
scroll to position [602, 0]
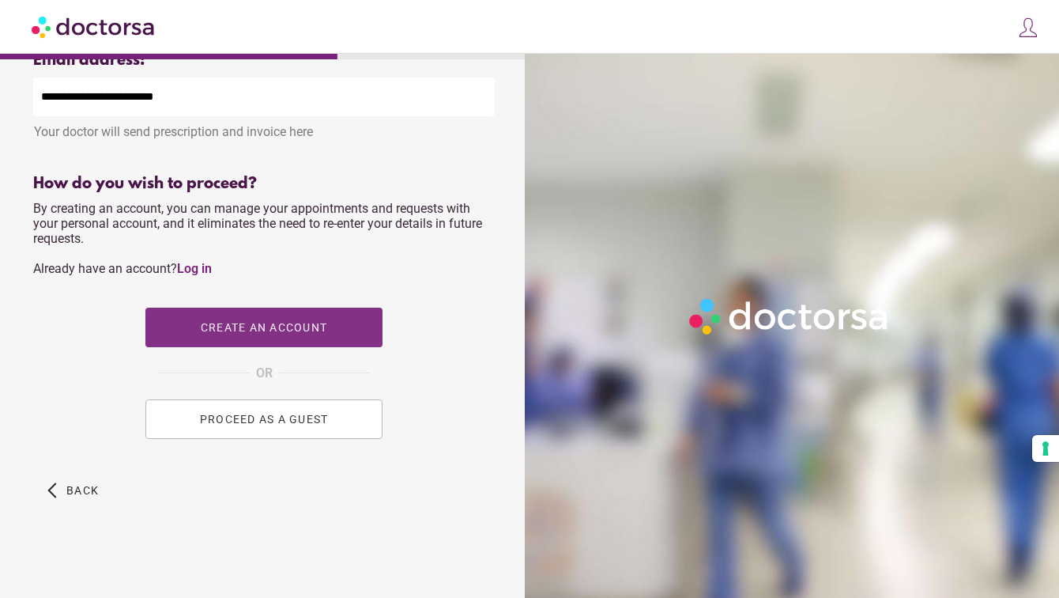
click at [196, 324] on span "button" at bounding box center [263, 328] width 237 height 40
type input "**********"
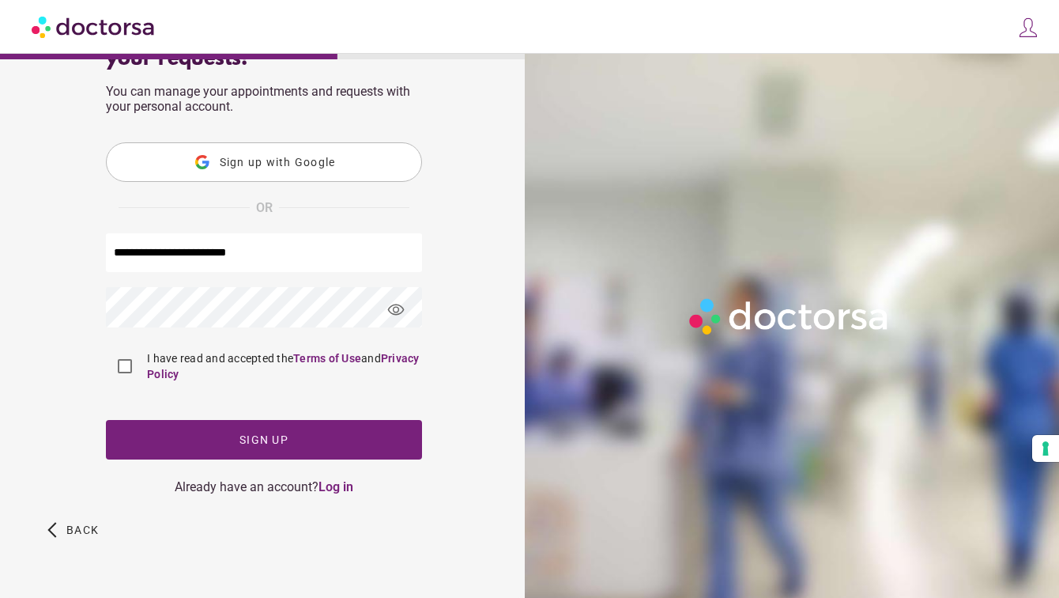
scroll to position [0, 0]
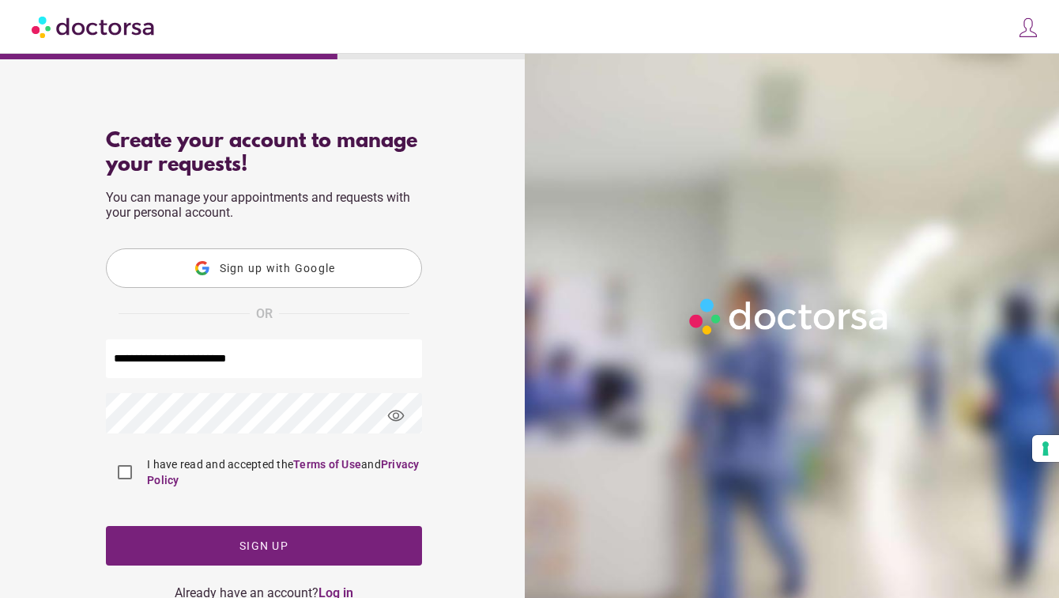
click at [257, 248] on button "Sign up with Google" at bounding box center [264, 268] width 316 height 40
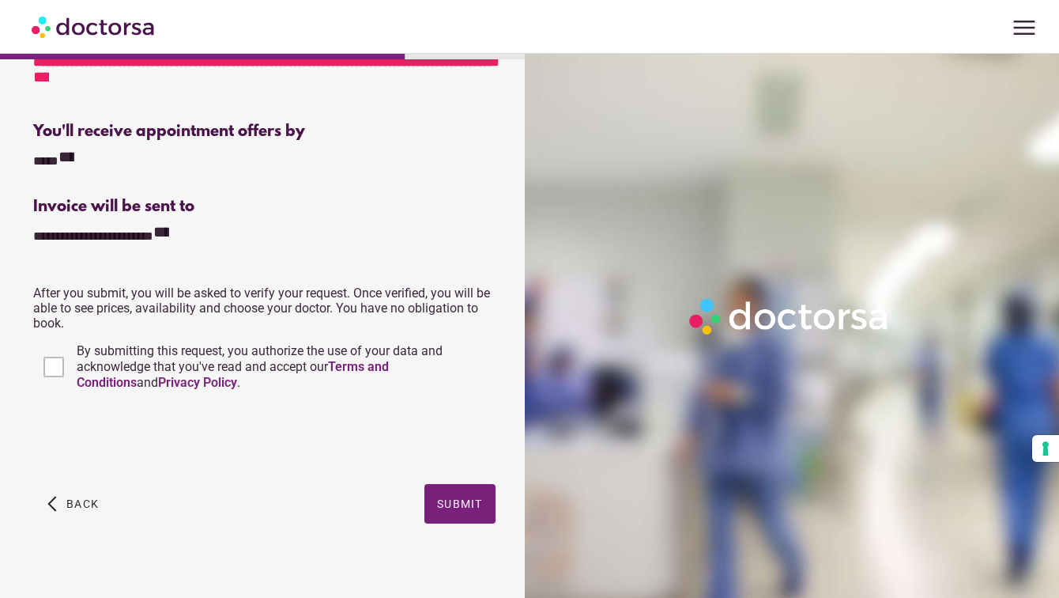
scroll to position [365, 0]
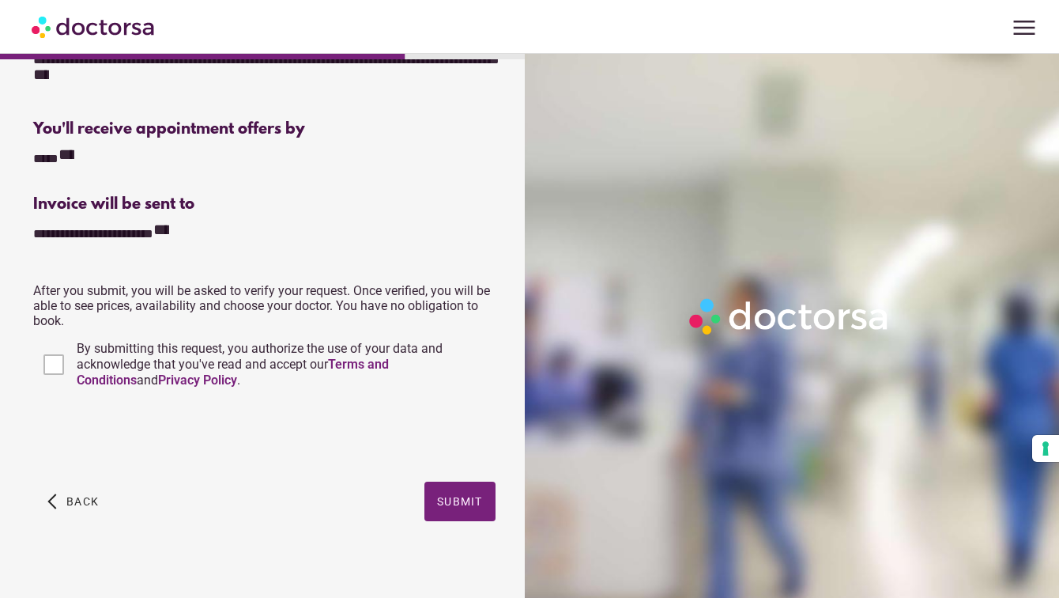
click at [112, 359] on span "By submitting this request, you authorize the use of your data and acknowledge …" at bounding box center [260, 364] width 366 height 47
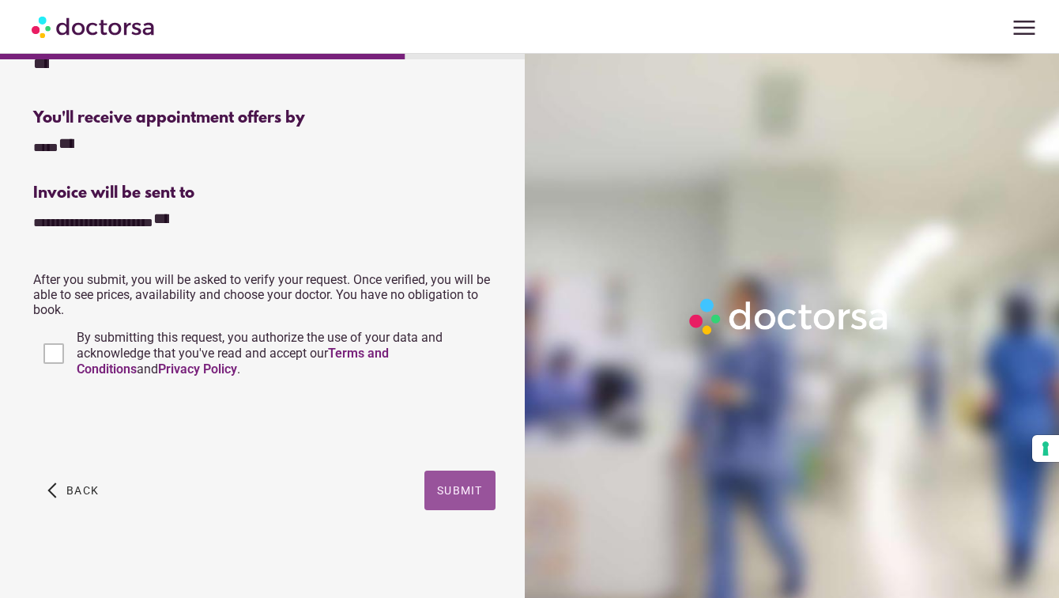
click at [453, 491] on span "Submit" at bounding box center [460, 490] width 46 height 13
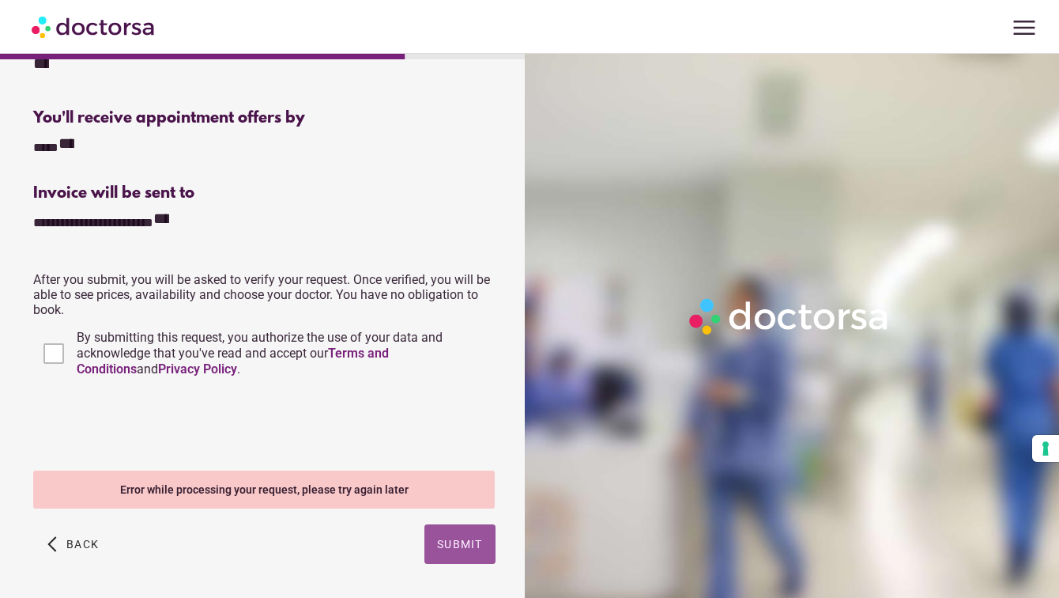
click at [462, 550] on span "button" at bounding box center [460, 544] width 71 height 40
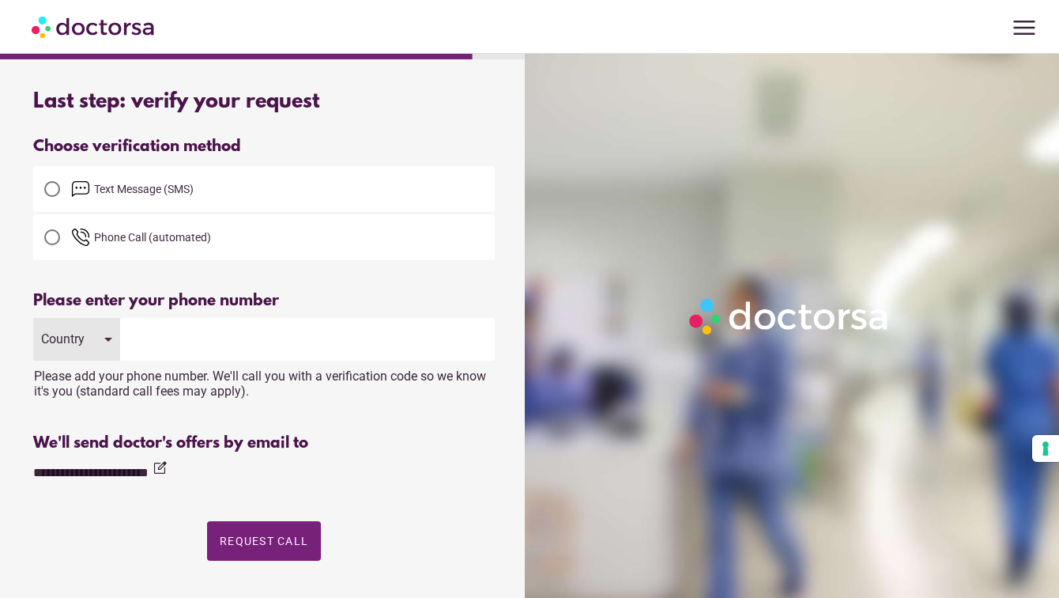
click at [176, 185] on span "Text Message (SMS)" at bounding box center [144, 189] width 100 height 13
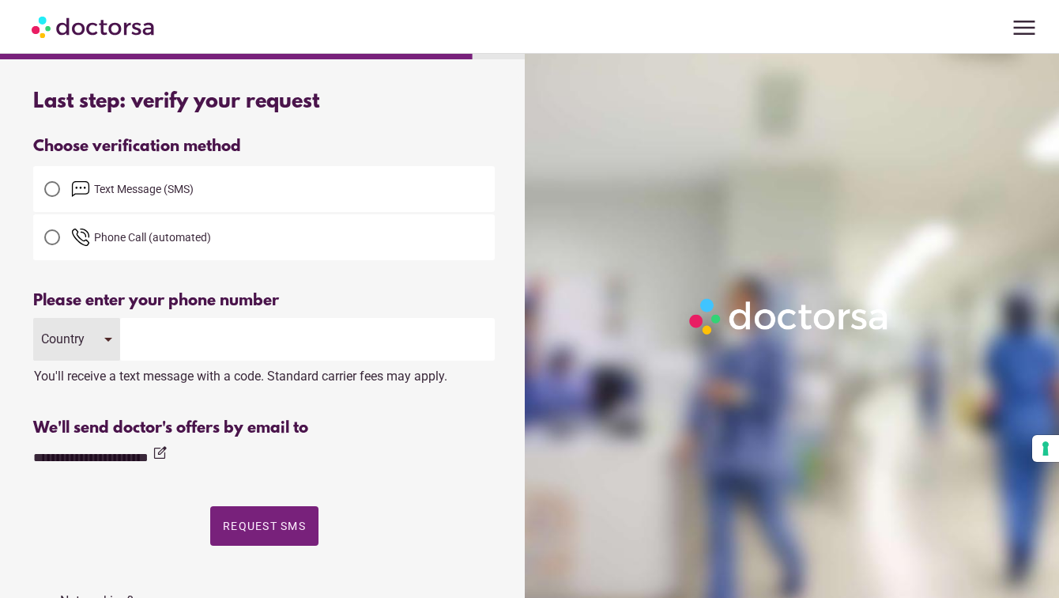
click at [169, 334] on input "tel" at bounding box center [307, 339] width 375 height 43
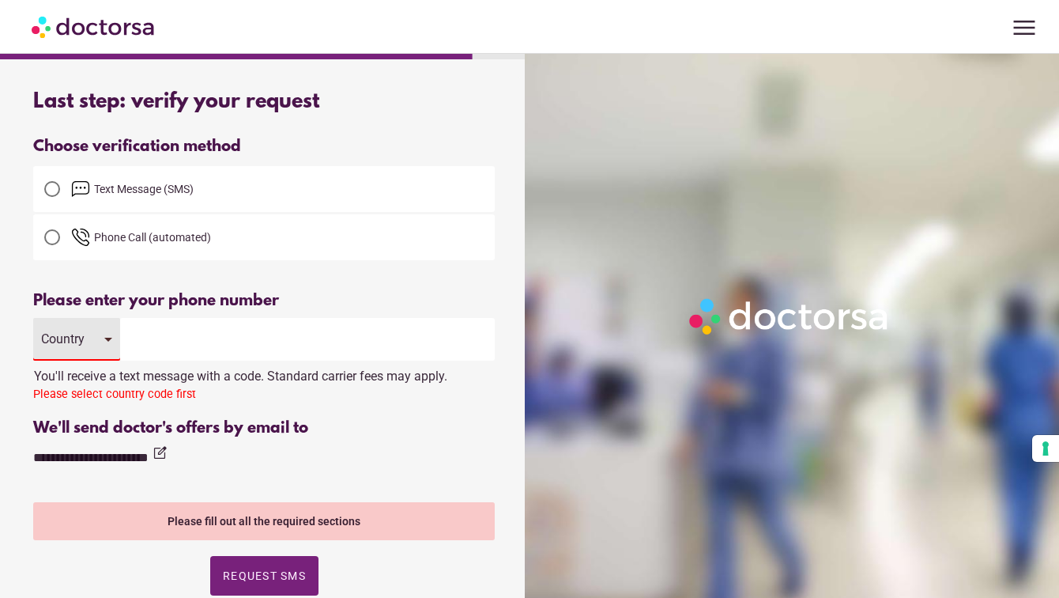
click at [148, 332] on input "tel" at bounding box center [307, 339] width 375 height 43
click at [146, 334] on input "tel" at bounding box center [307, 339] width 375 height 43
click at [96, 350] on div "Country" at bounding box center [76, 339] width 87 height 43
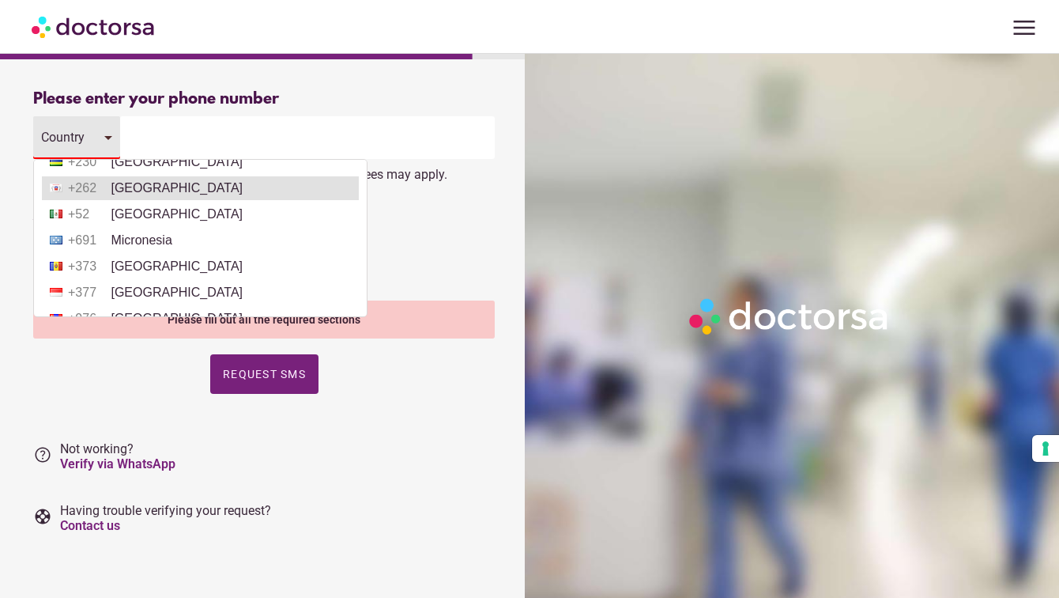
scroll to position [3644, 0]
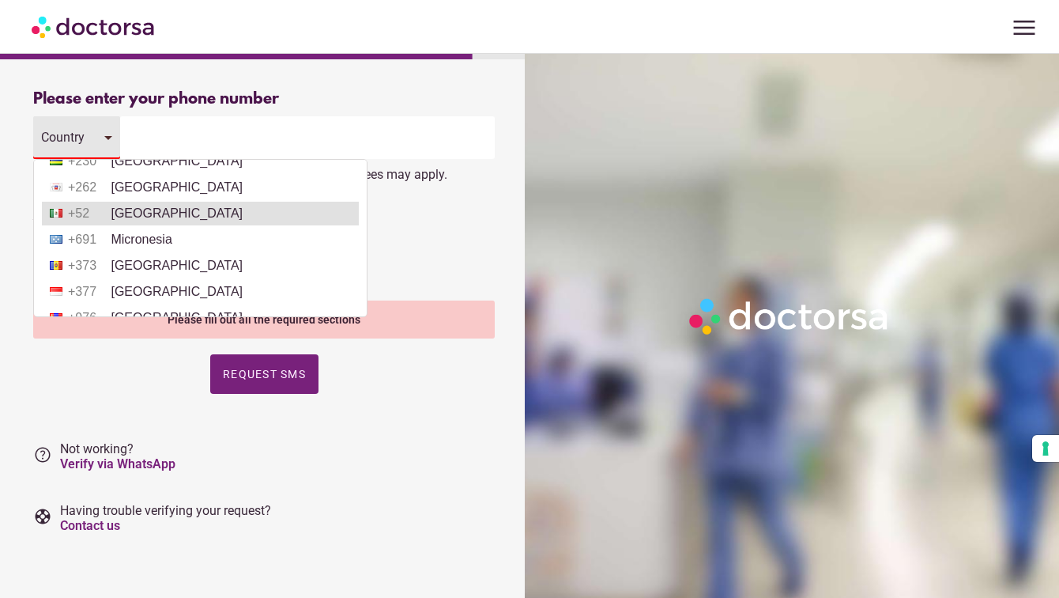
click at [177, 225] on li "+52 Mexico" at bounding box center [200, 214] width 317 height 24
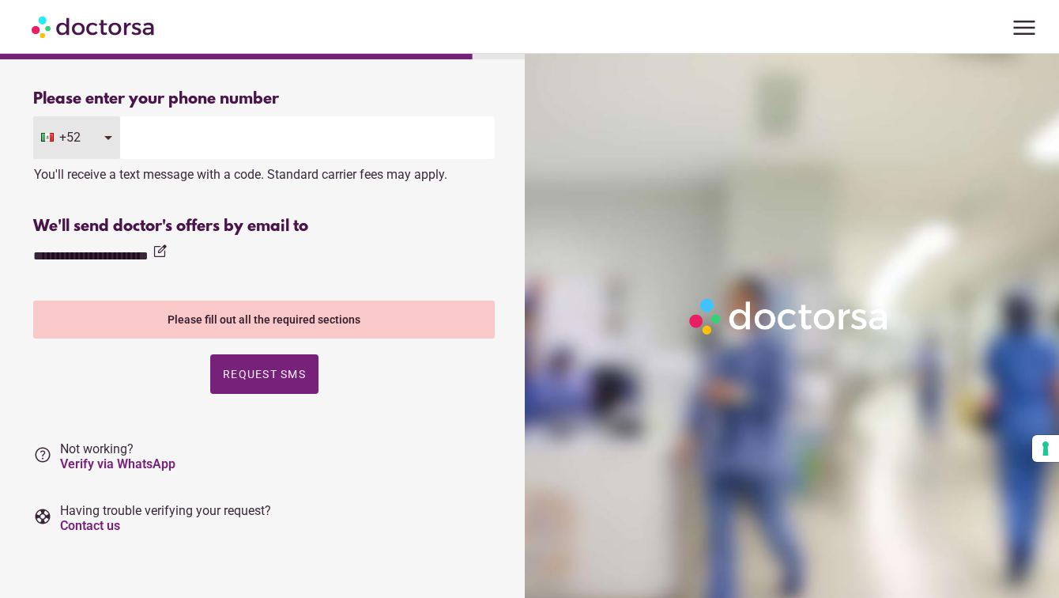
click at [185, 142] on input "tel" at bounding box center [307, 137] width 375 height 43
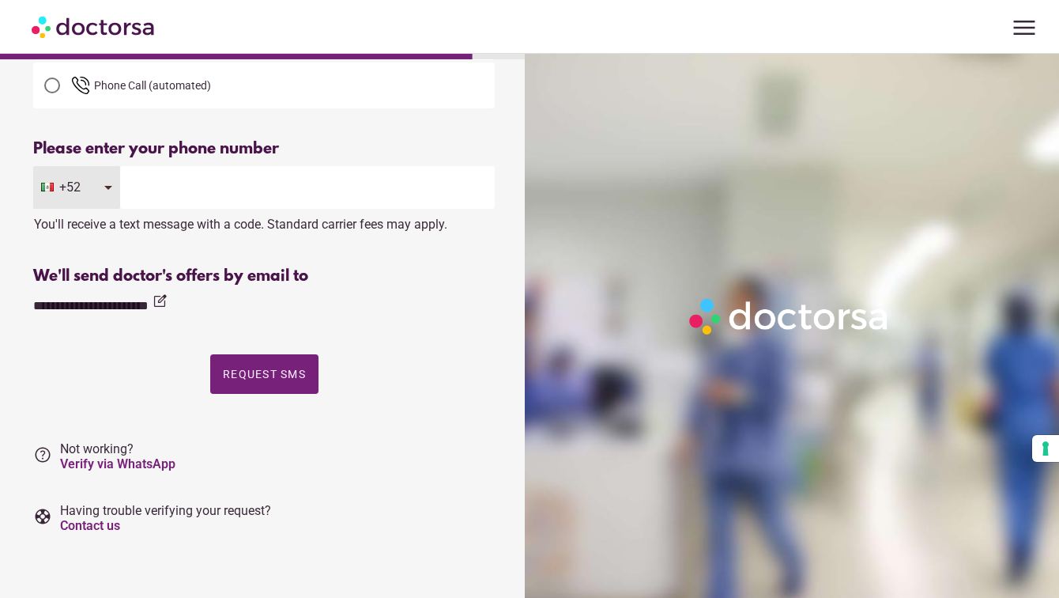
type input "*"
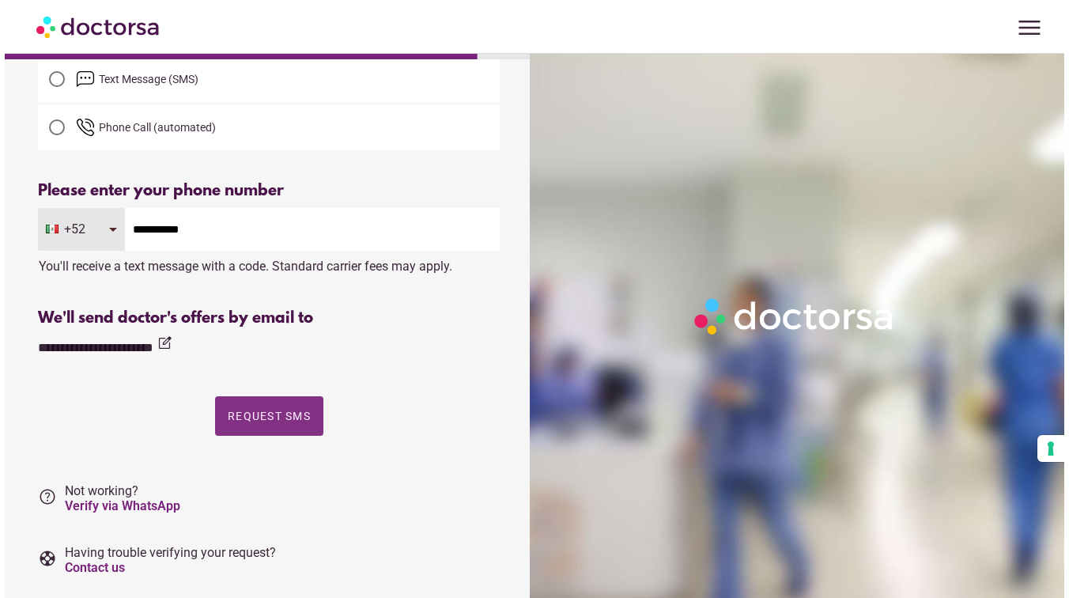
scroll to position [0, 0]
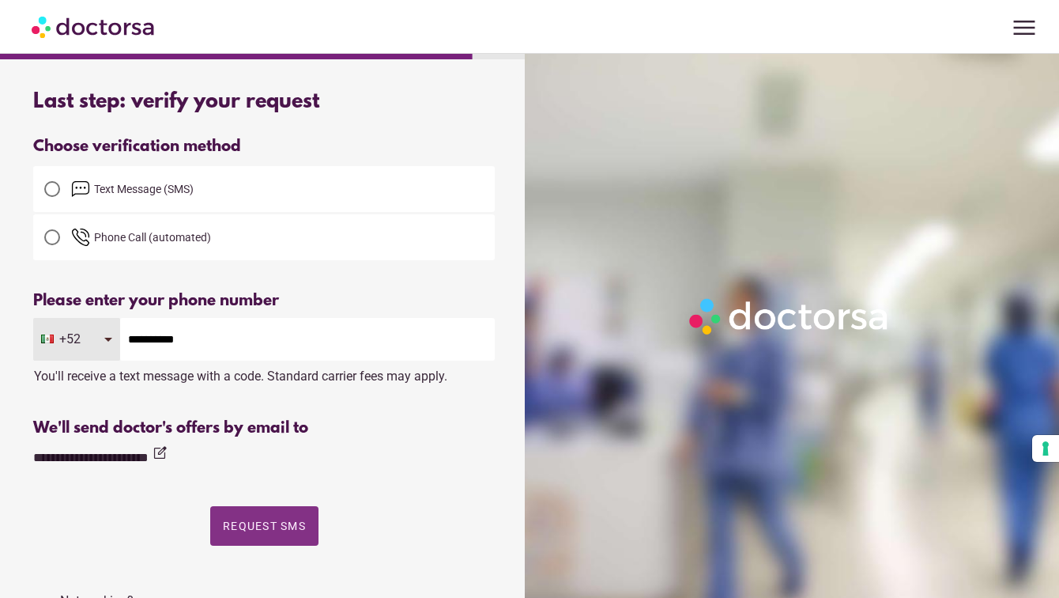
type input "**********"
click at [286, 519] on span "Request SMS" at bounding box center [264, 525] width 83 height 13
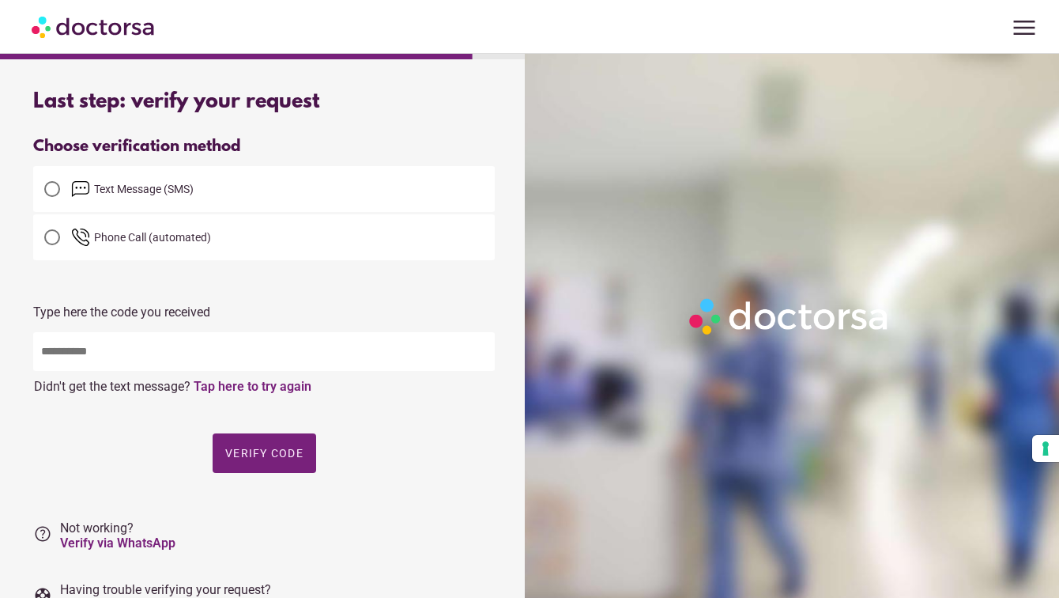
click at [198, 350] on input "text" at bounding box center [264, 351] width 462 height 39
type input "*"
type input "*****"
click at [292, 461] on span "button" at bounding box center [265, 453] width 104 height 40
